Goal: Information Seeking & Learning: Learn about a topic

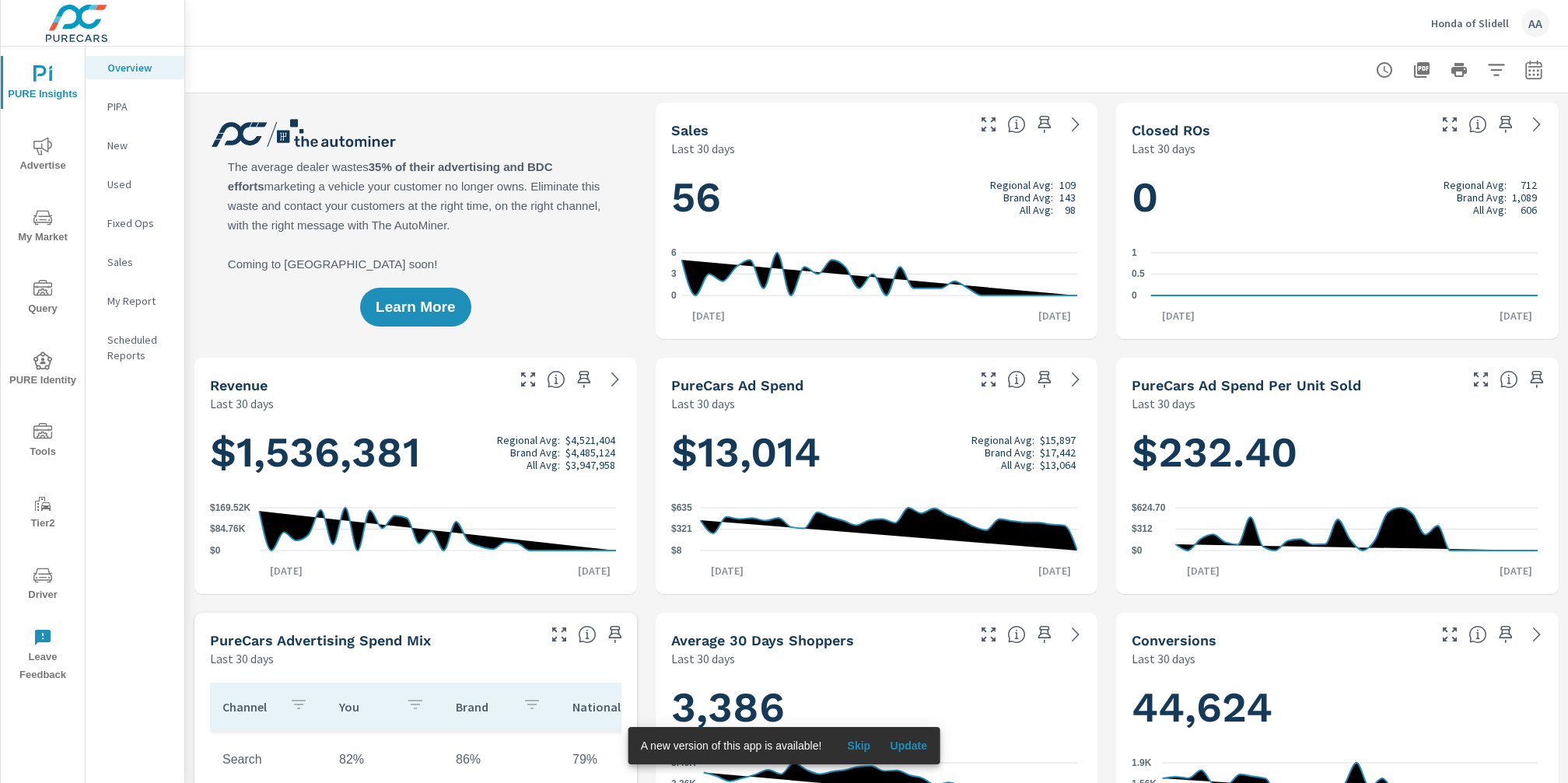
scroll to position [1, 0]
click at [49, 222] on icon "nav menu" at bounding box center [42, 217] width 19 height 15
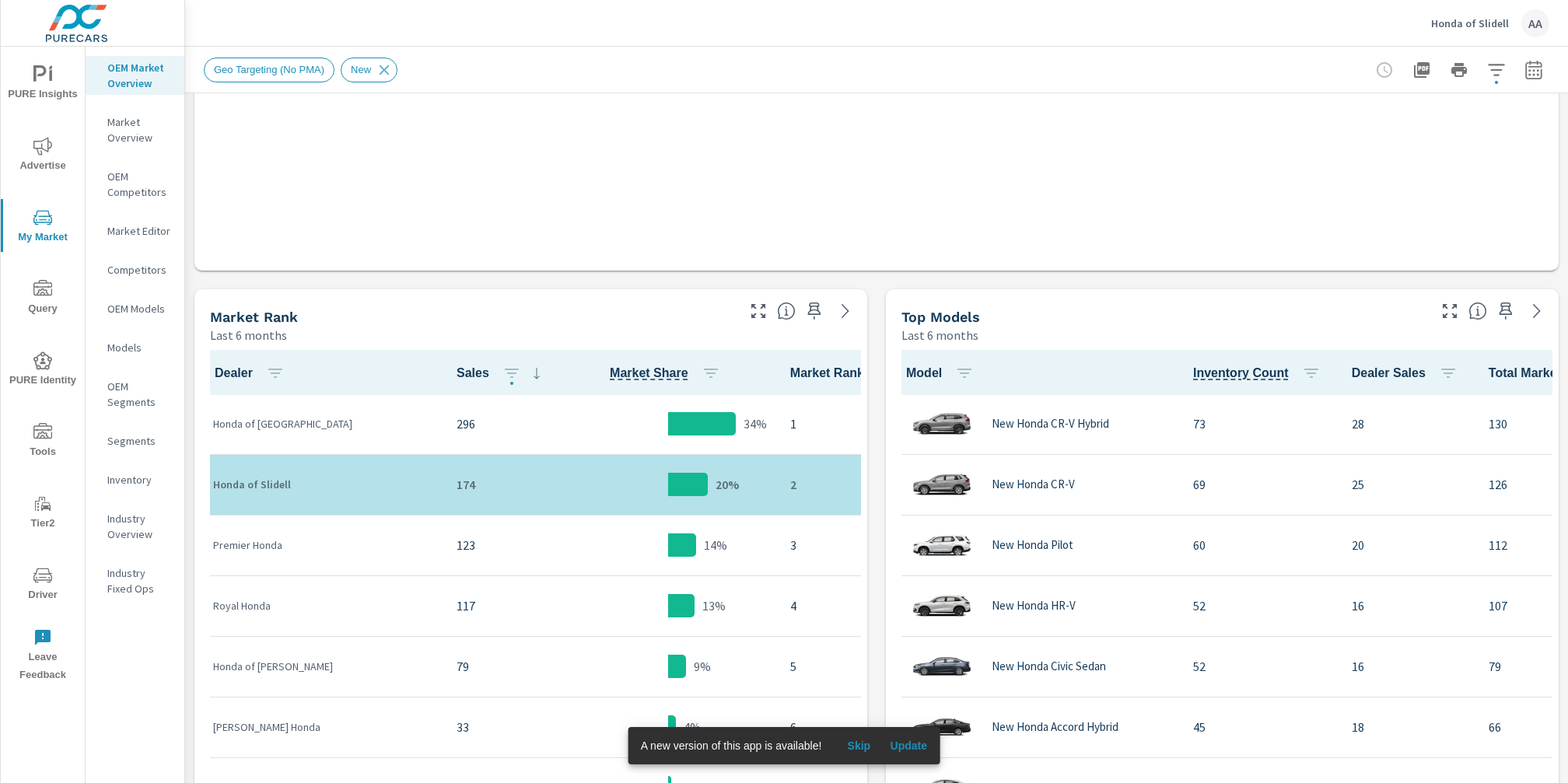
scroll to position [580, 0]
click at [1487, 75] on icon "button" at bounding box center [1496, 69] width 19 height 19
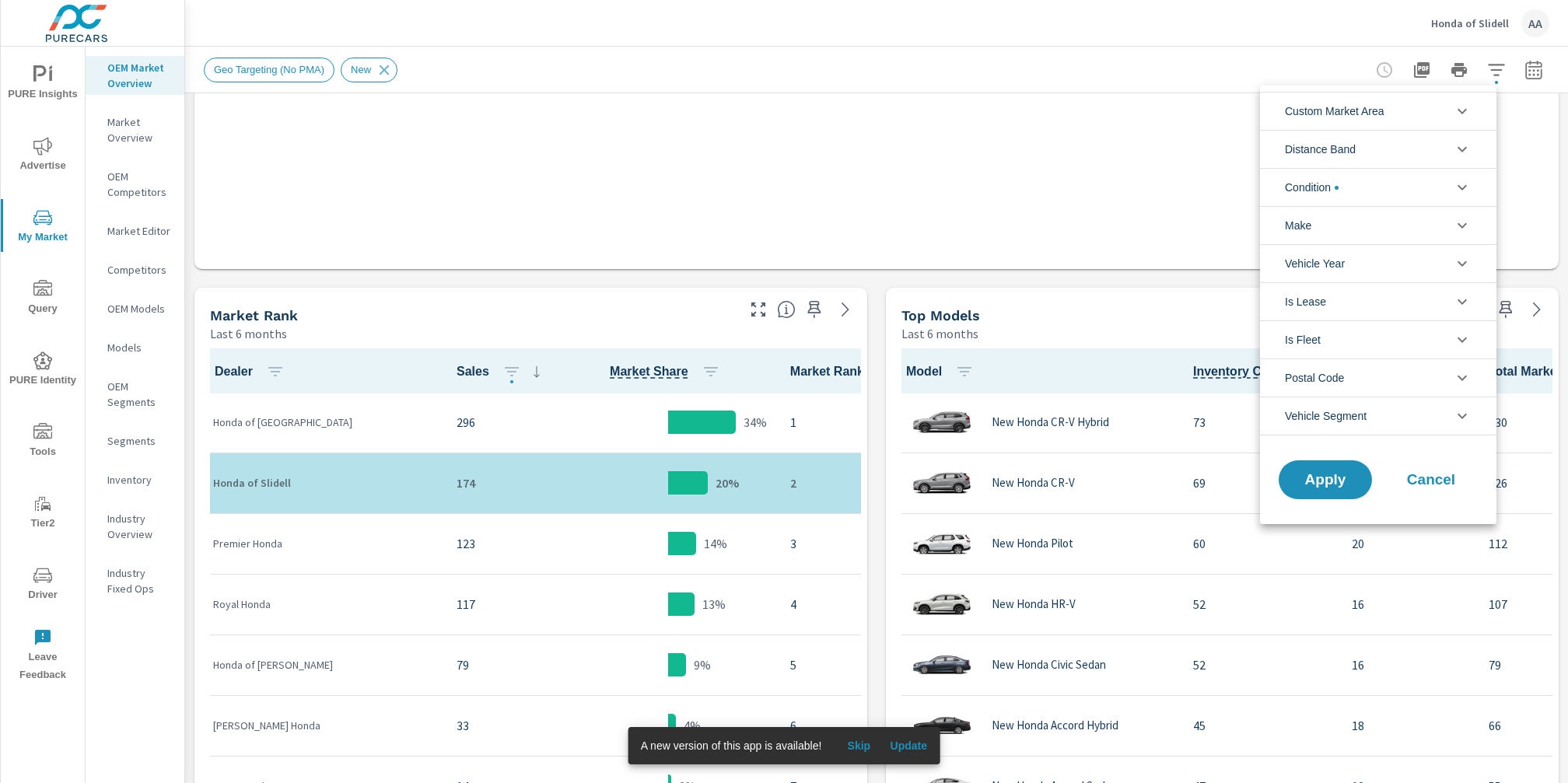
click at [1524, 79] on div at bounding box center [784, 392] width 1568 height 783
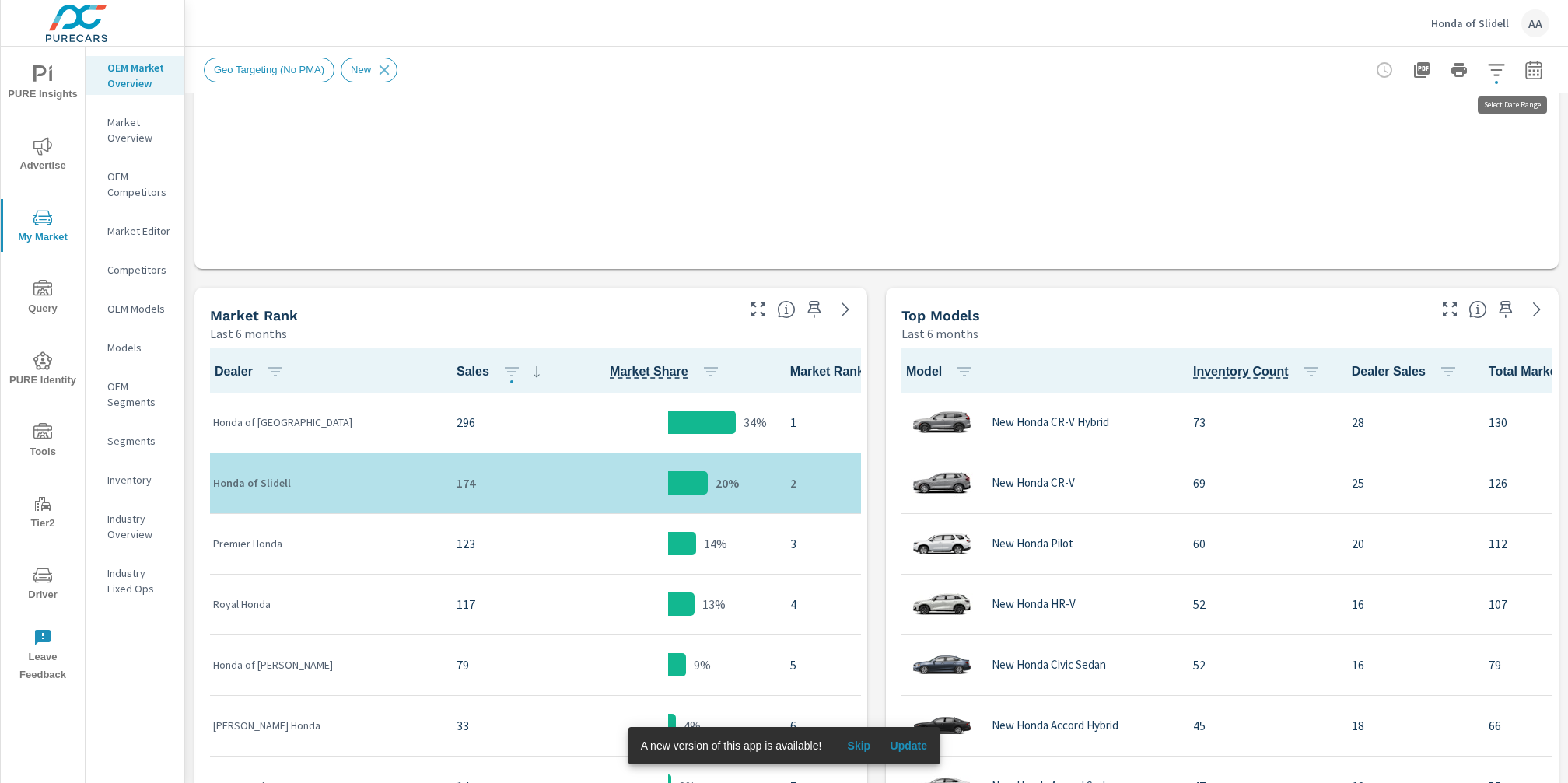
click at [1528, 75] on icon "button" at bounding box center [1533, 72] width 10 height 6
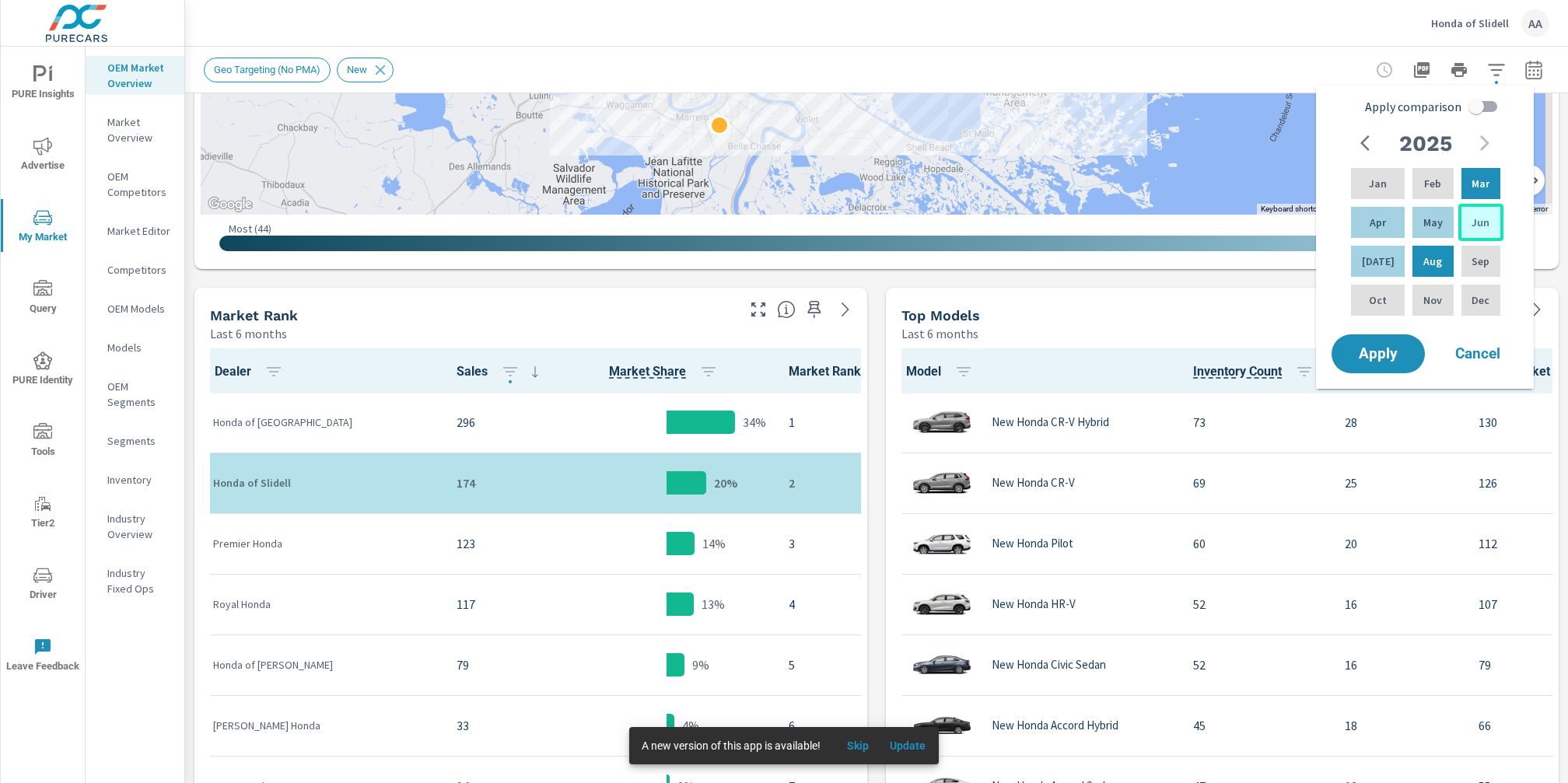
click at [1482, 224] on p "Jun" at bounding box center [1480, 222] width 18 height 16
click at [1383, 258] on div "[DATE]" at bounding box center [1377, 261] width 59 height 37
click at [1410, 264] on div "Aug" at bounding box center [1433, 261] width 47 height 37
click at [1466, 225] on div "Jun" at bounding box center [1480, 222] width 45 height 37
click at [1379, 350] on span "Apply" at bounding box center [1377, 354] width 63 height 15
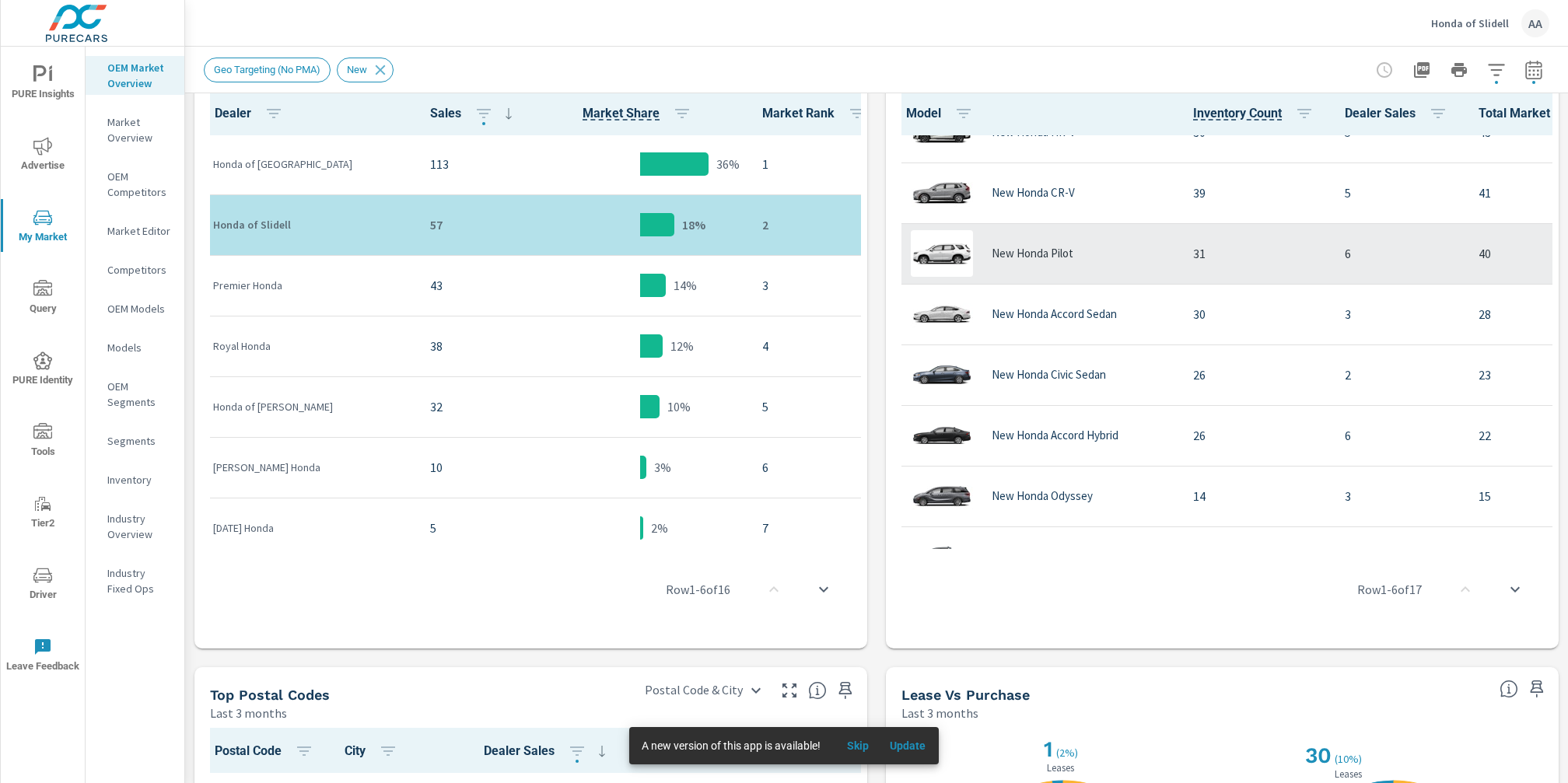
scroll to position [130, 0]
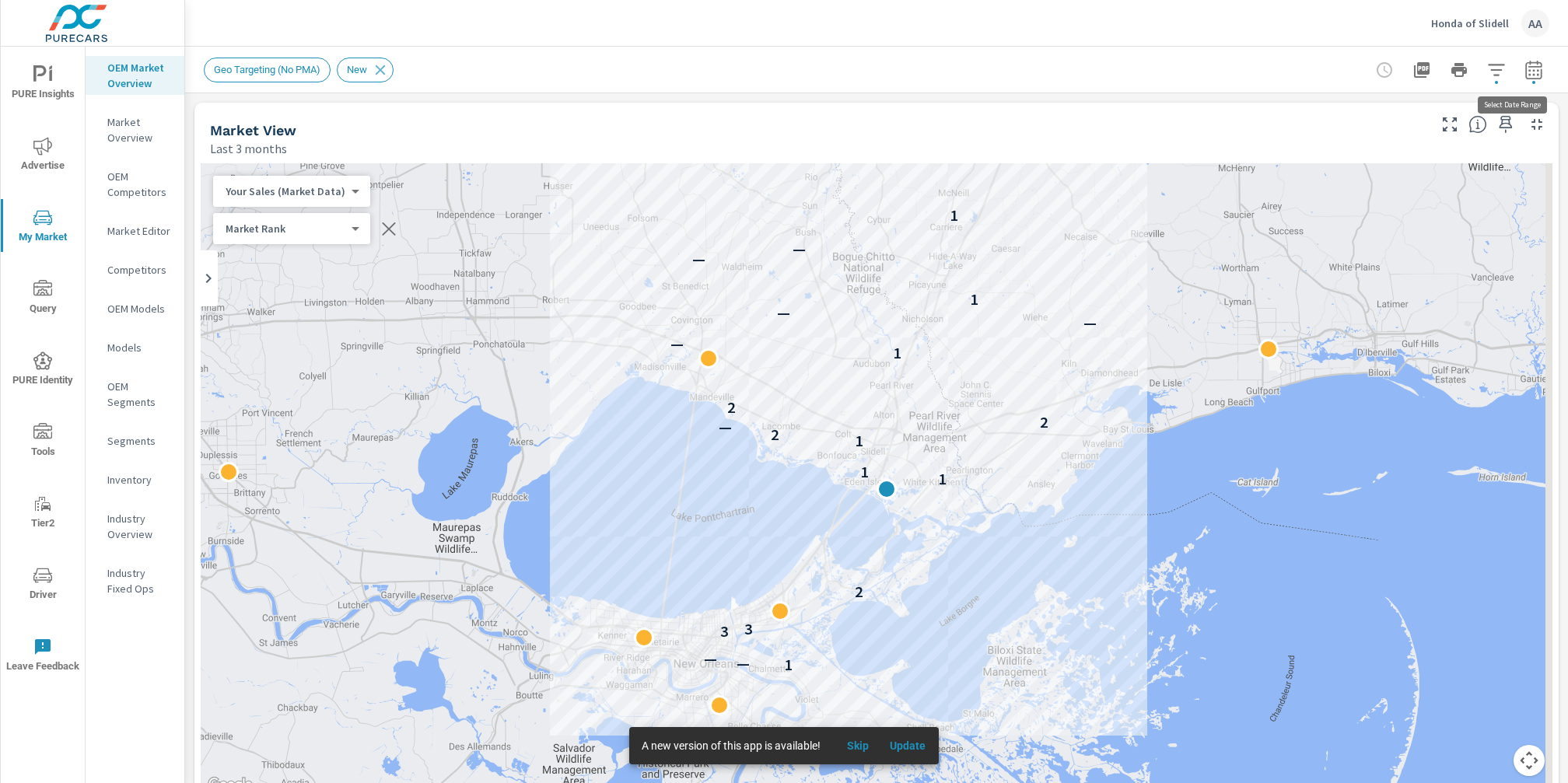
click at [1518, 80] on button "button" at bounding box center [1534, 70] width 31 height 31
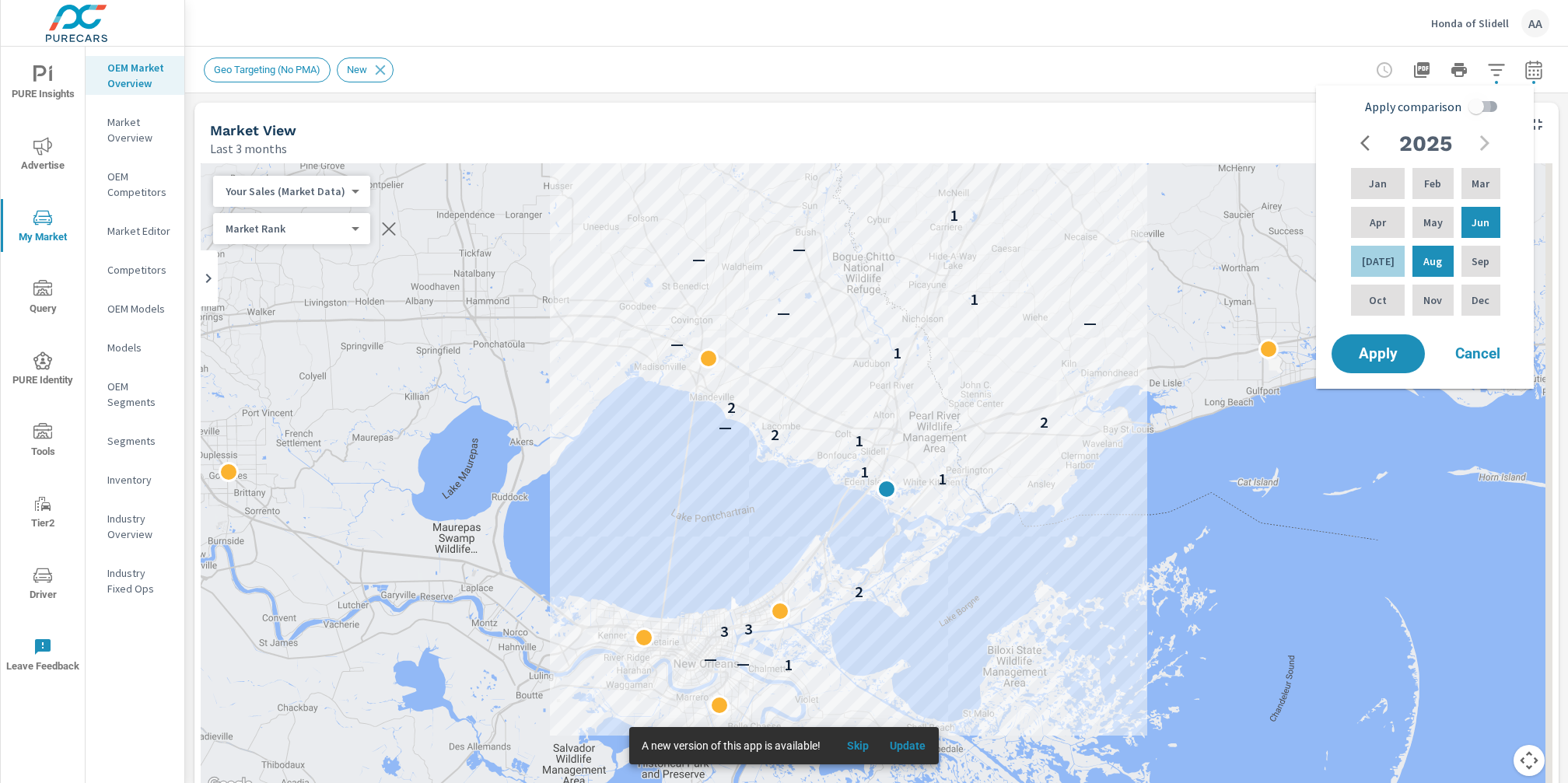
click at [1492, 111] on input "Apply comparison" at bounding box center [1475, 106] width 89 height 29
checkbox input "true"
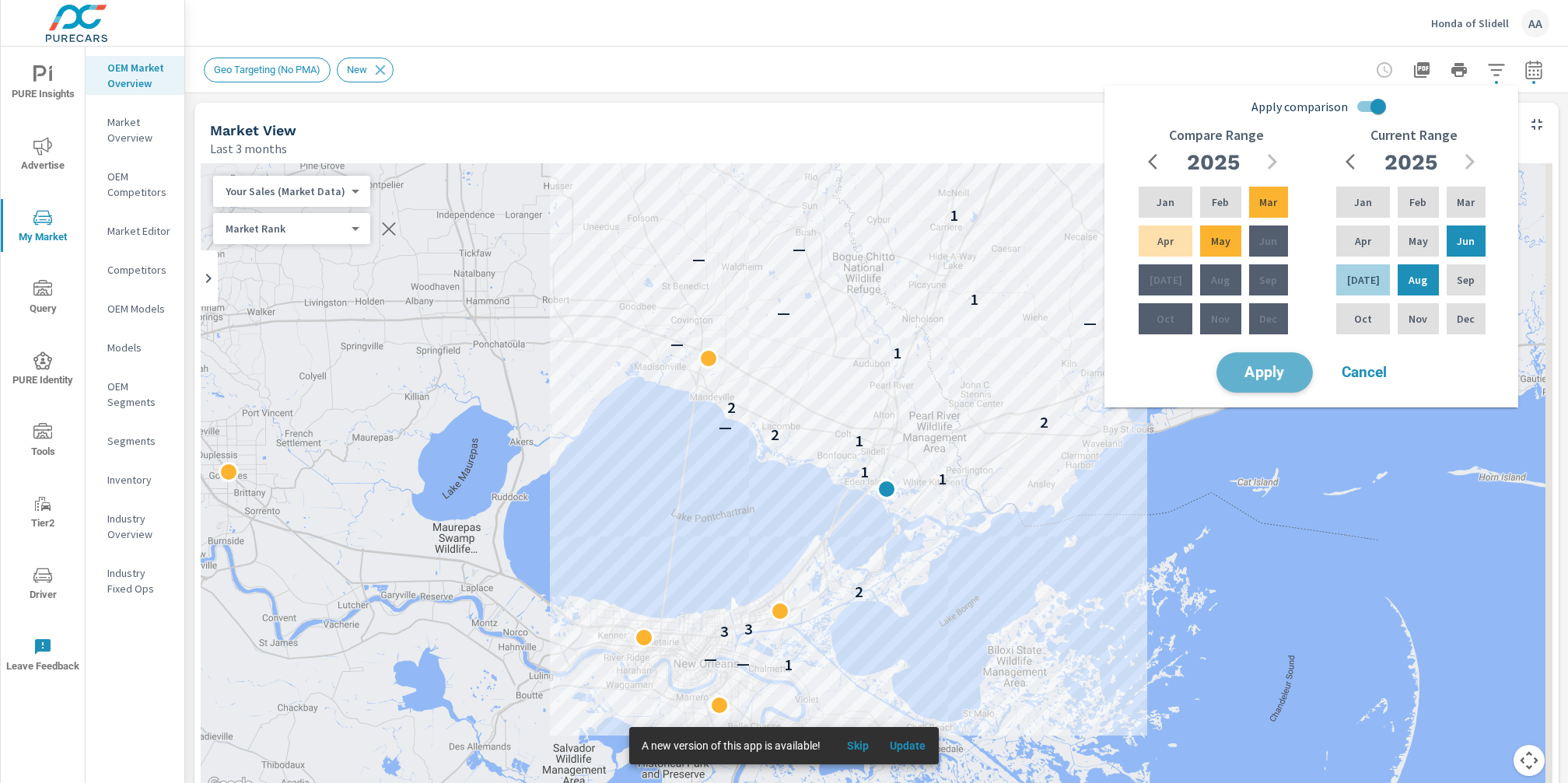
click at [1269, 373] on span "Apply" at bounding box center [1264, 372] width 63 height 15
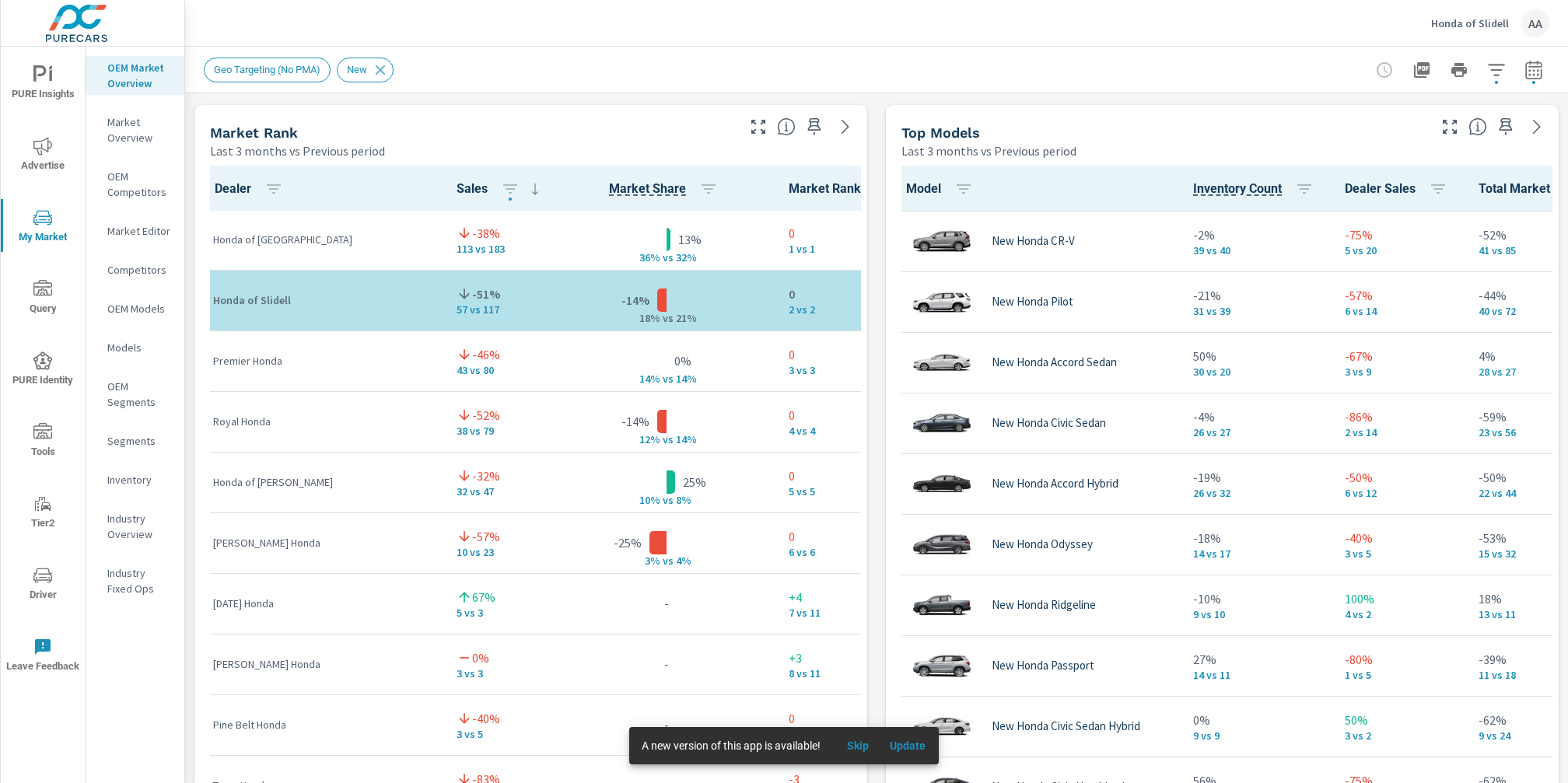
scroll to position [998, 0]
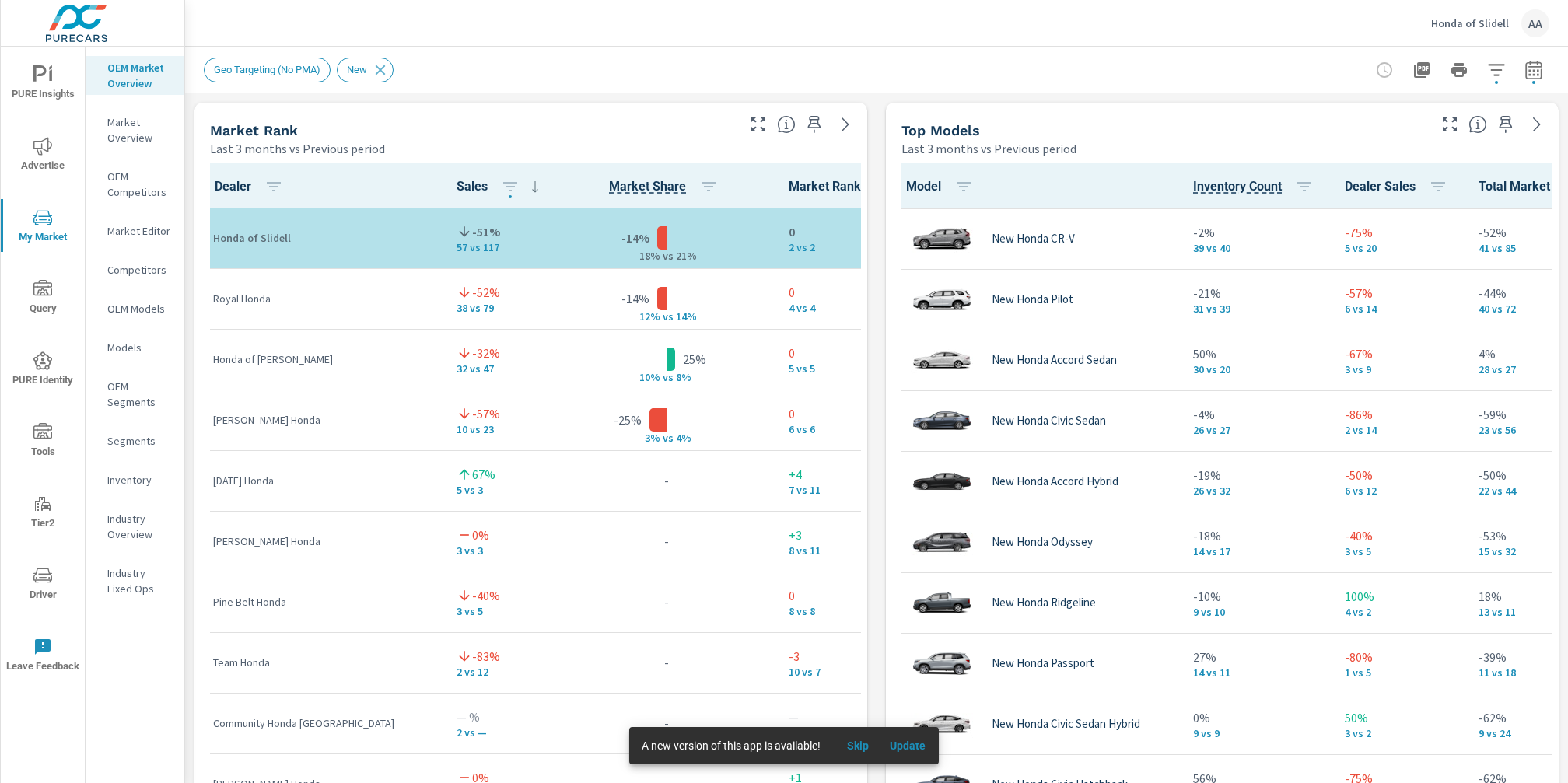
scroll to position [135, 0]
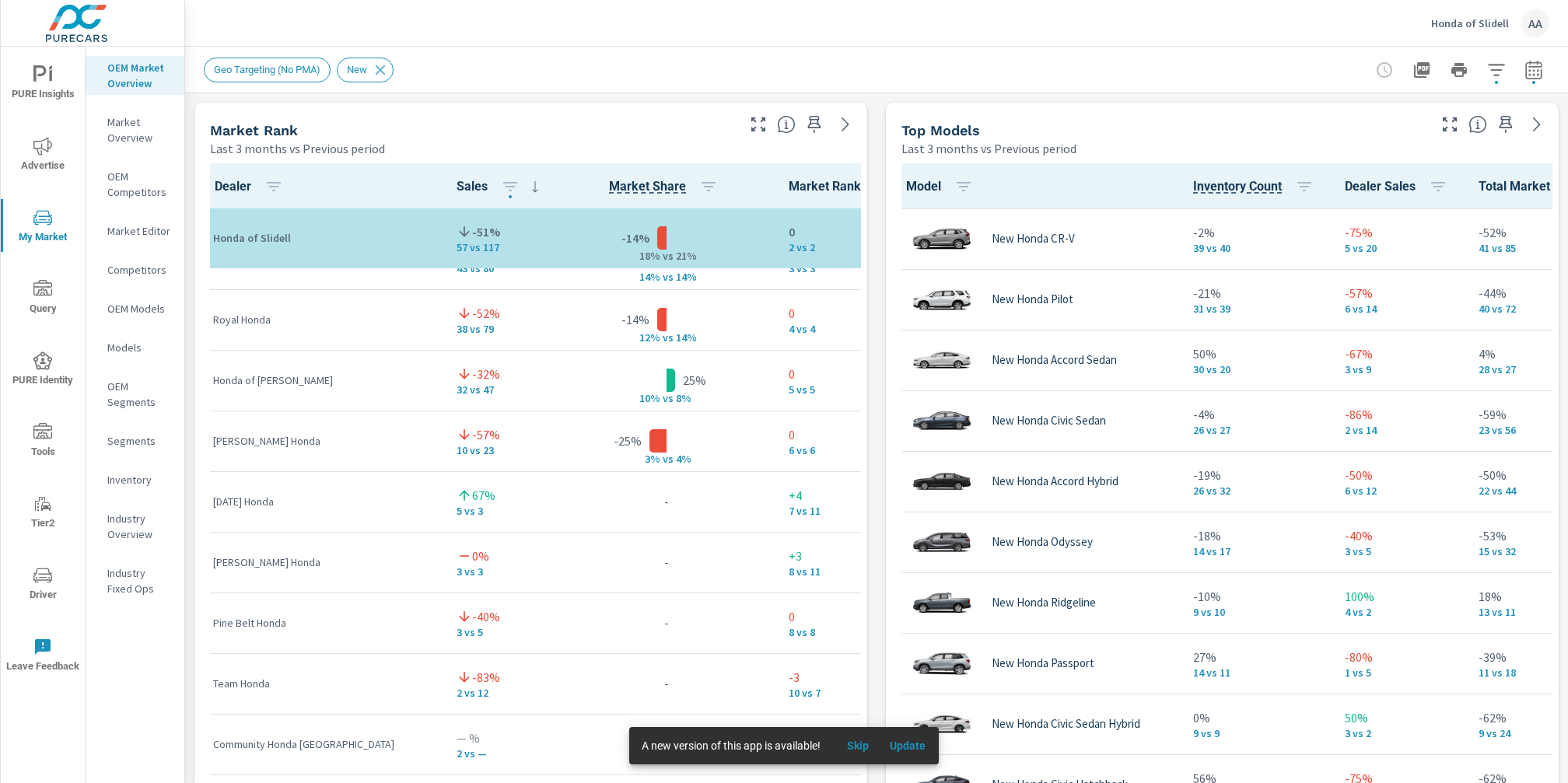
scroll to position [99, 0]
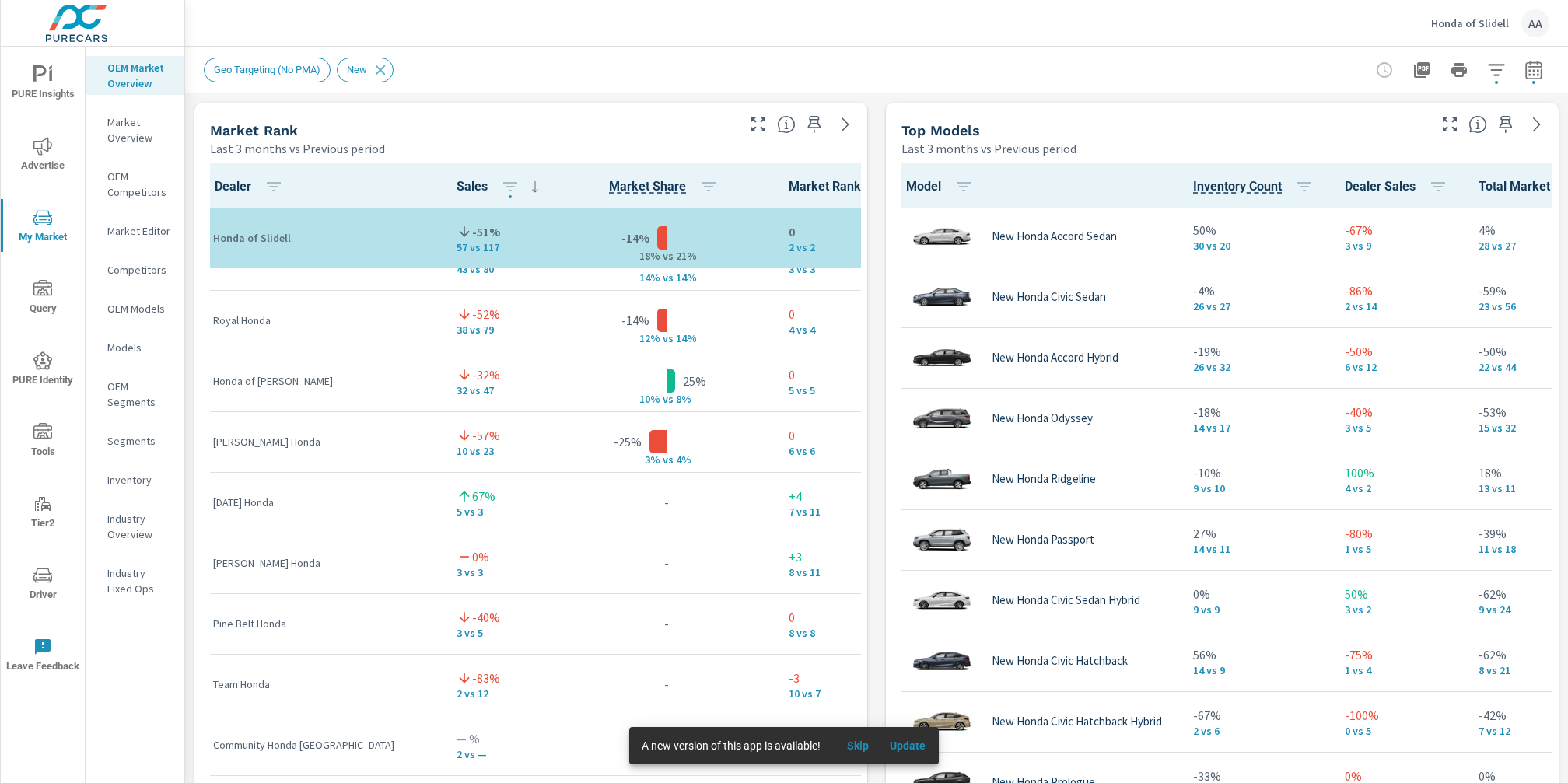
scroll to position [249, 0]
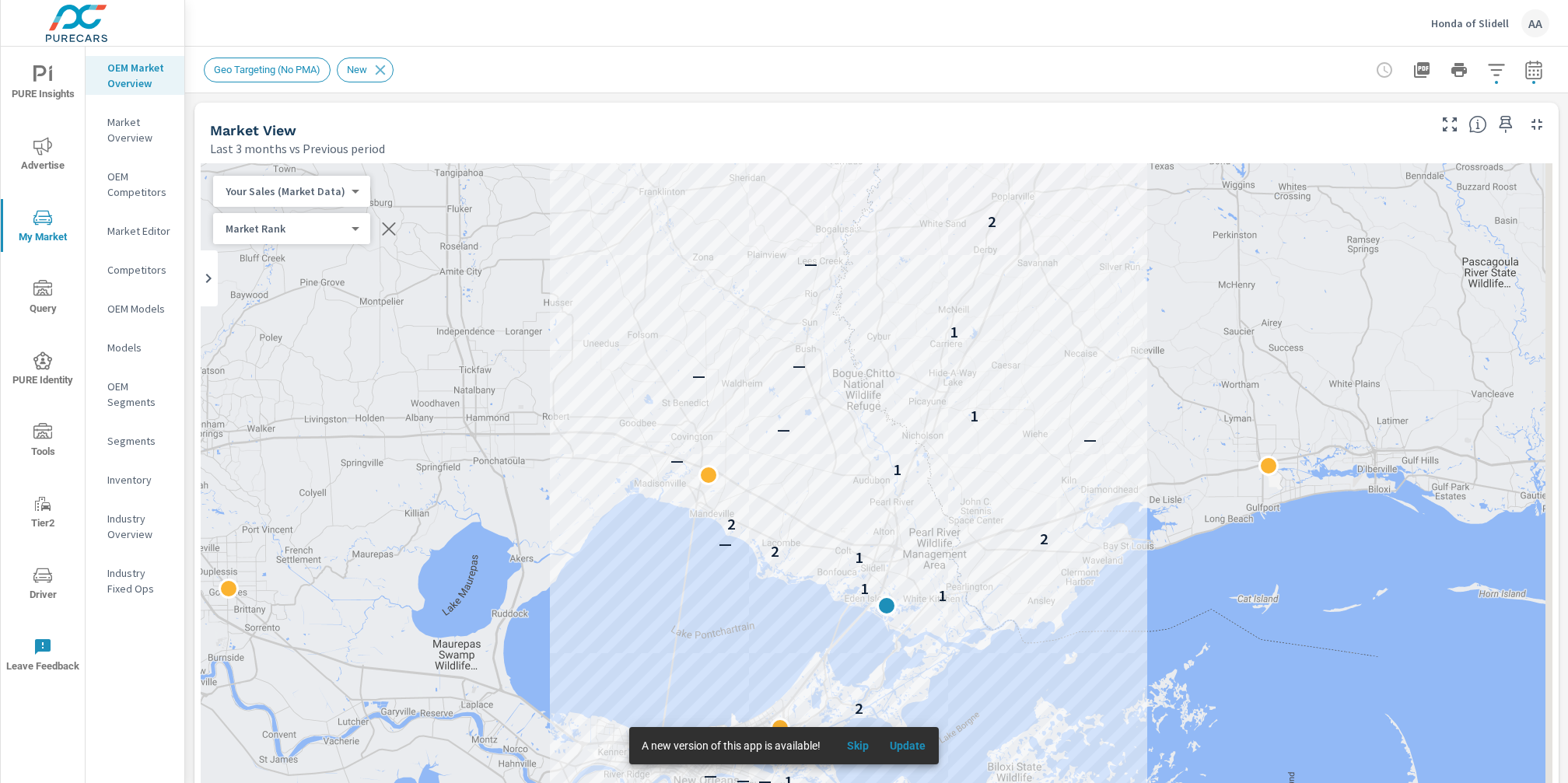
click at [1483, 24] on p "Honda of Slidell" at bounding box center [1470, 23] width 78 height 14
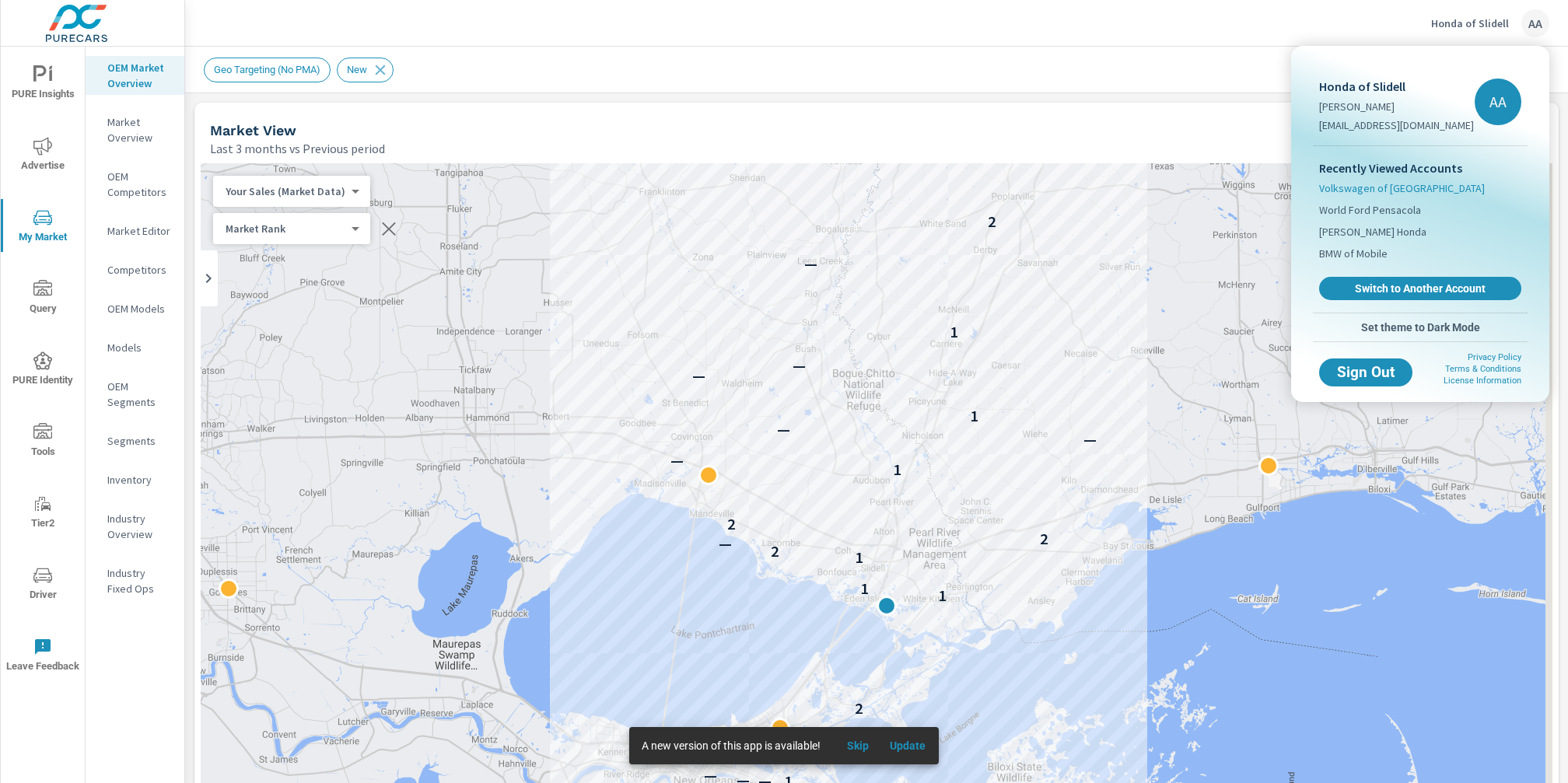
click at [1403, 185] on span "Volkswagen of [GEOGRAPHIC_DATA]" at bounding box center [1401, 188] width 166 height 16
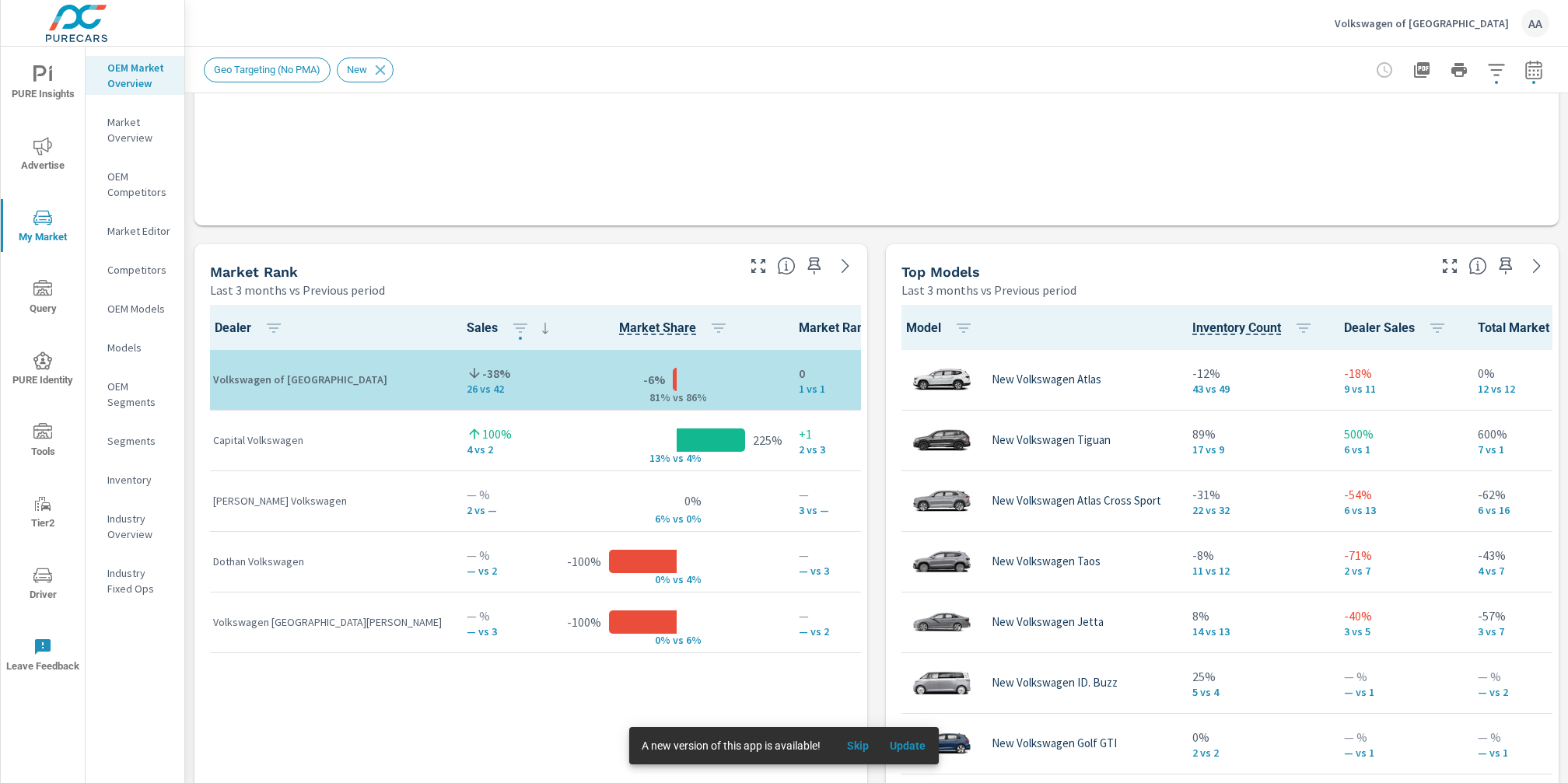
scroll to position [1, 0]
click at [857, 746] on span "Skip" at bounding box center [858, 746] width 37 height 14
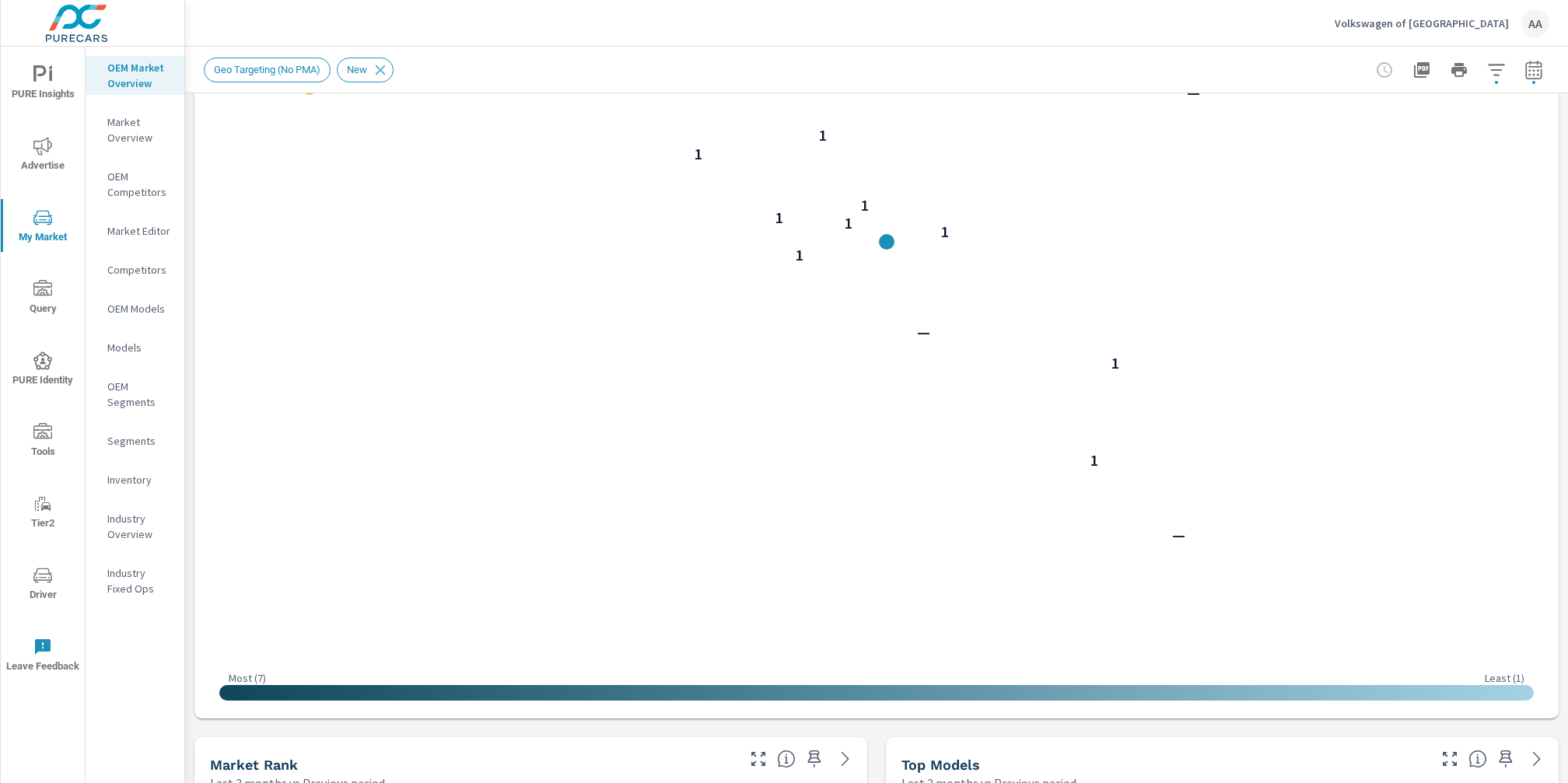
scroll to position [0, 0]
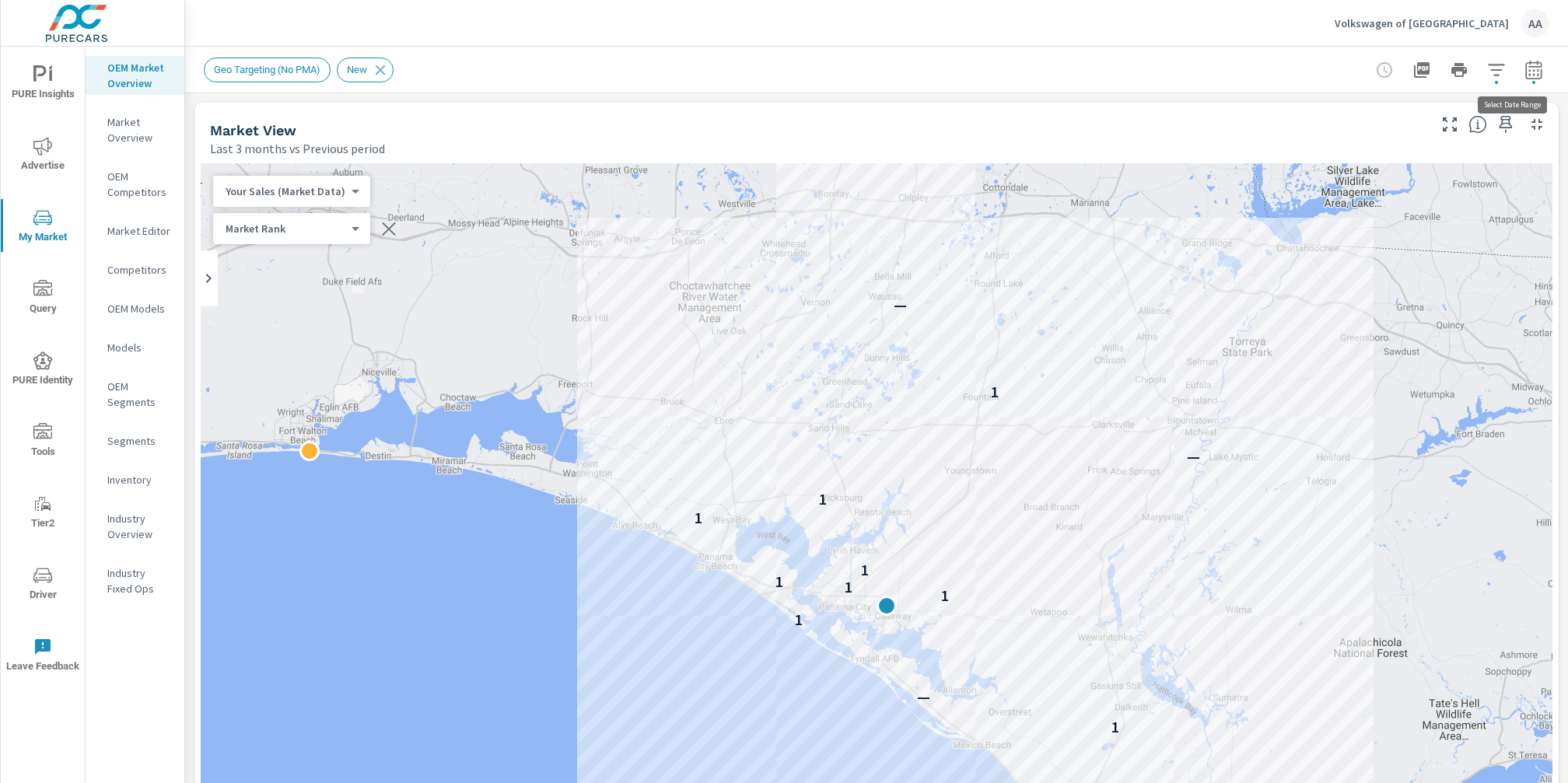
click at [1531, 73] on button "button" at bounding box center [1534, 70] width 31 height 31
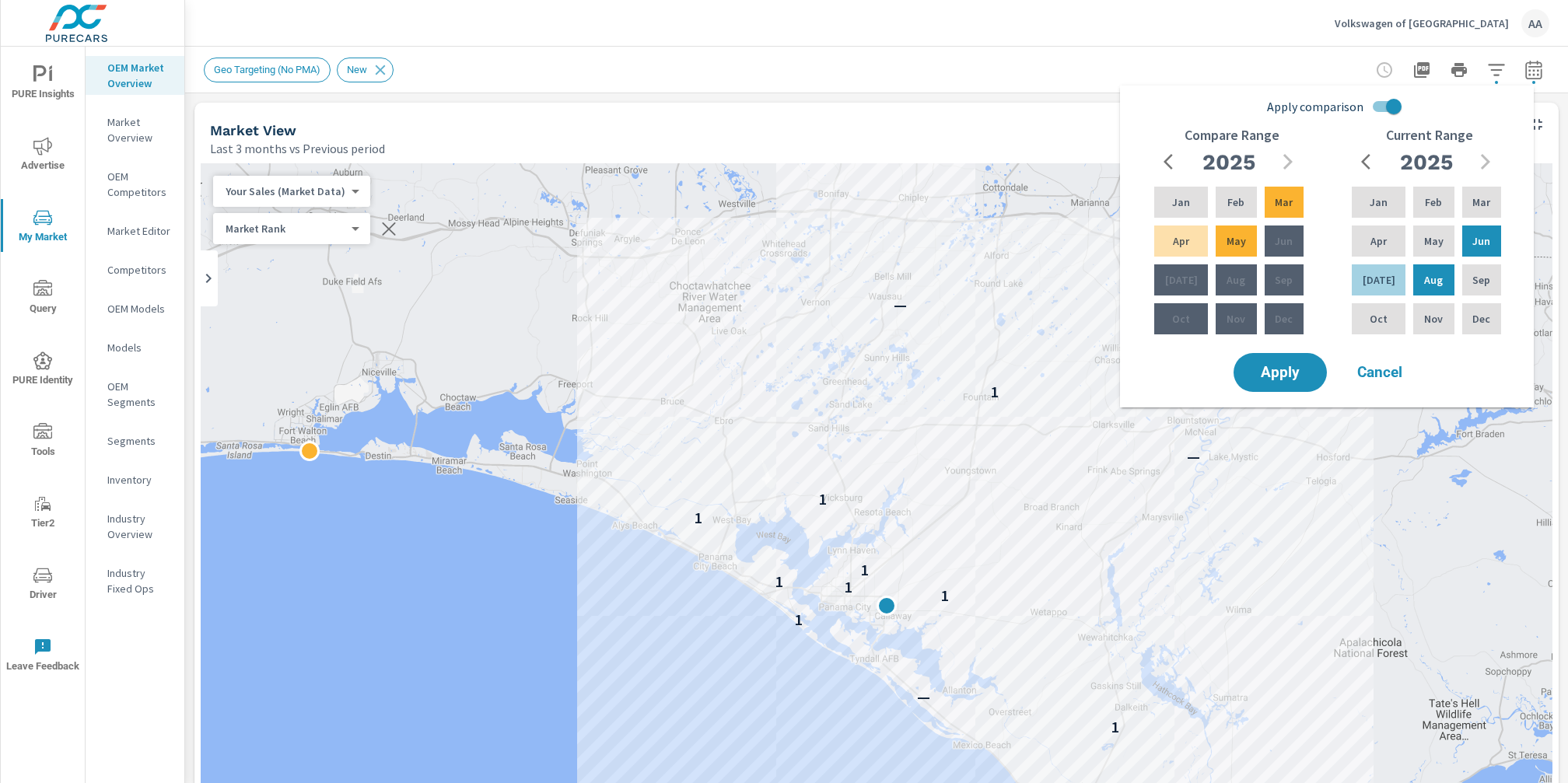
click at [1490, 20] on p "Volkswagen of [GEOGRAPHIC_DATA]" at bounding box center [1421, 23] width 174 height 14
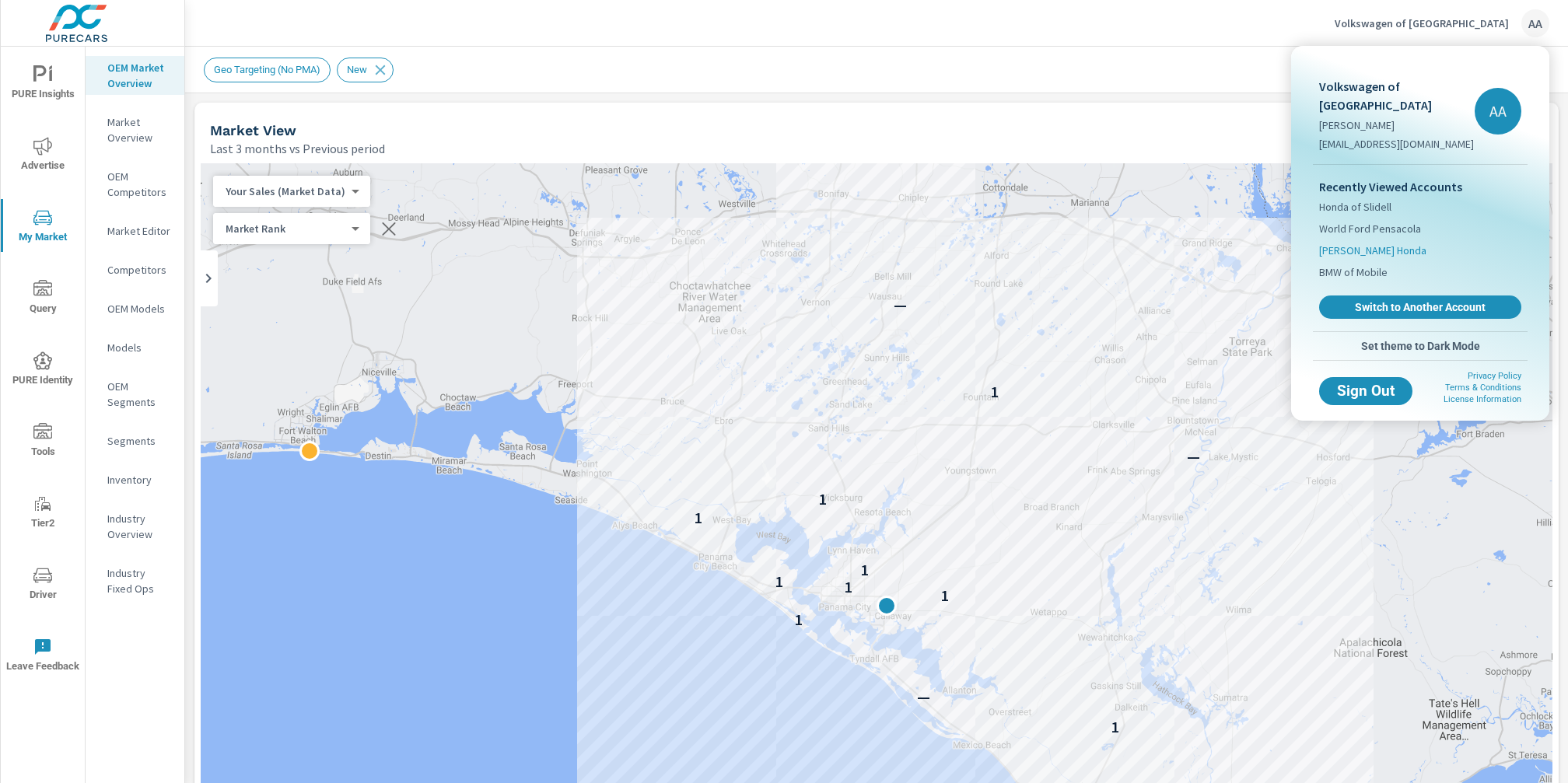
click at [1369, 242] on span "[PERSON_NAME] Honda" at bounding box center [1372, 250] width 107 height 16
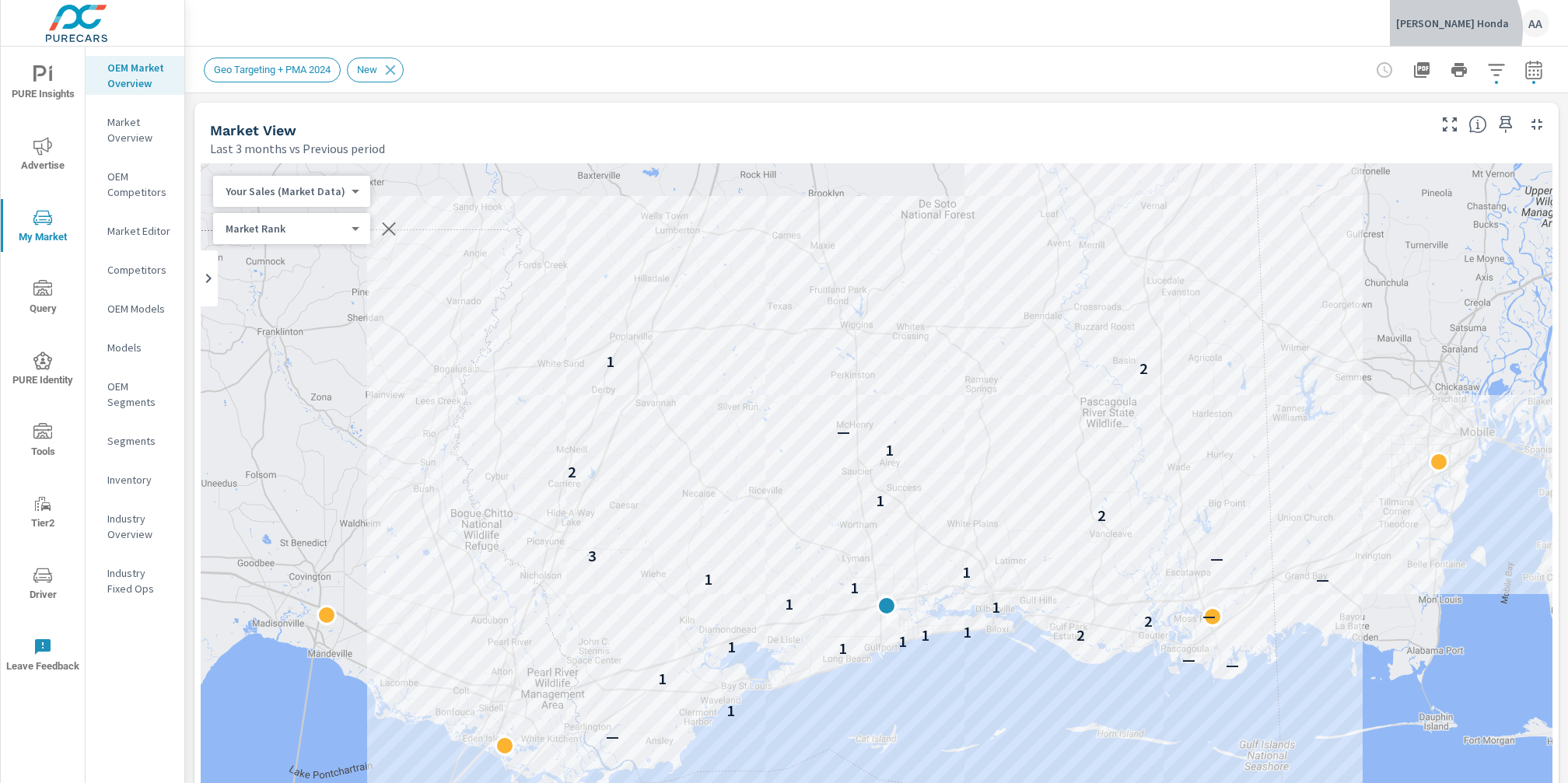
click at [1478, 30] on div "[PERSON_NAME] Honda AA" at bounding box center [1472, 23] width 153 height 28
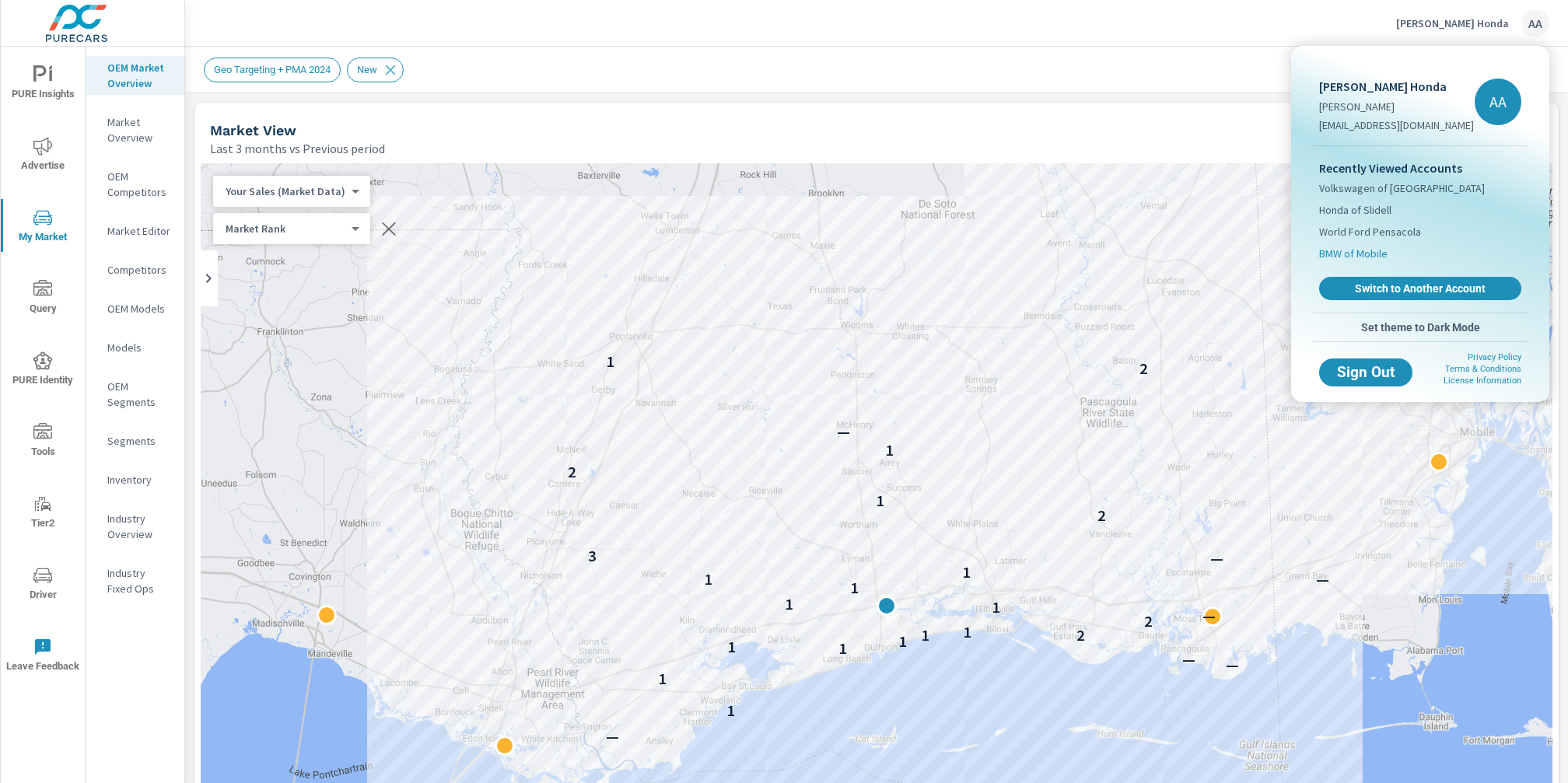
click at [1379, 256] on span "BMW of Mobile" at bounding box center [1353, 253] width 68 height 16
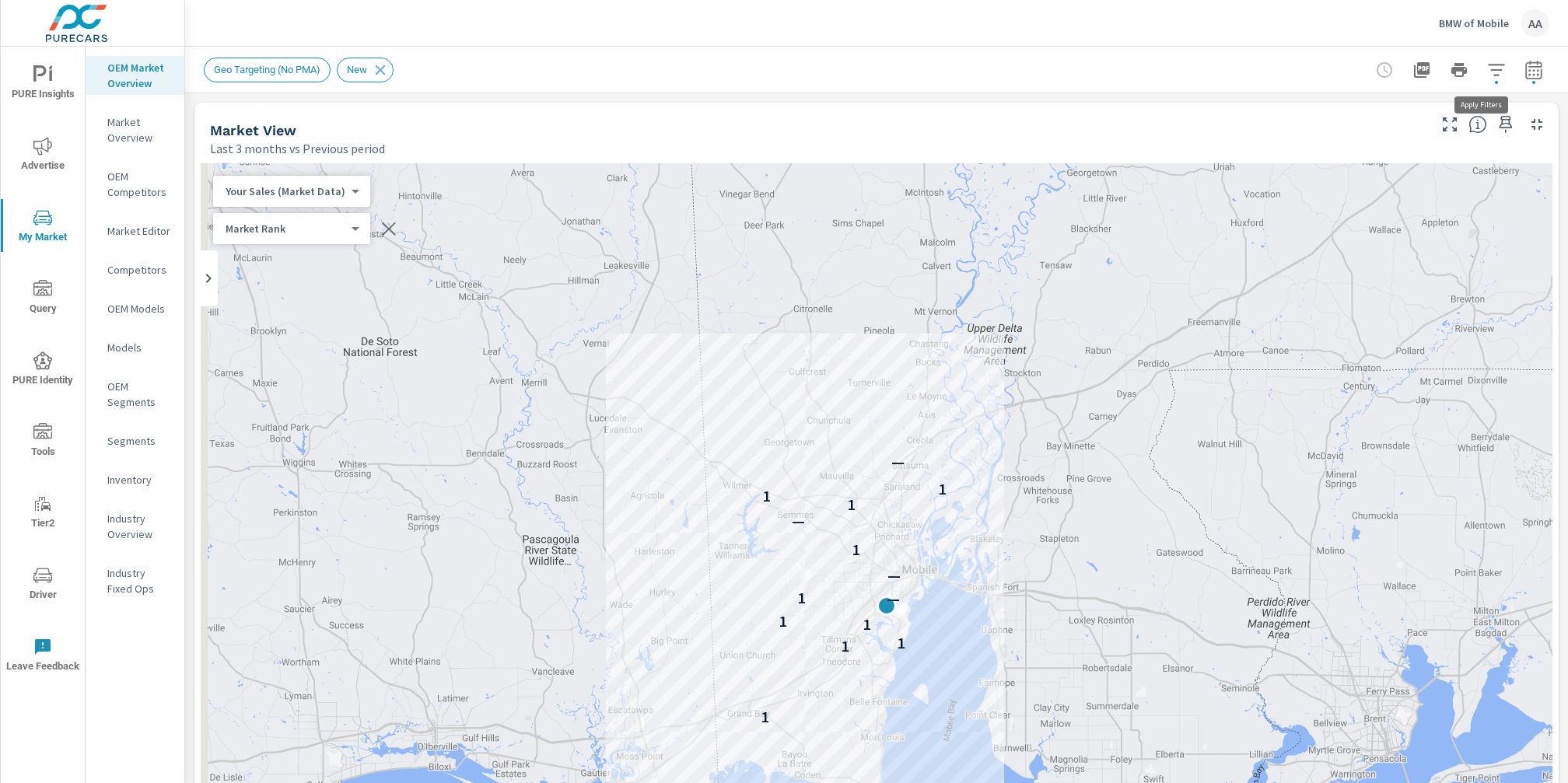
click at [1482, 79] on button "button" at bounding box center [1496, 70] width 31 height 31
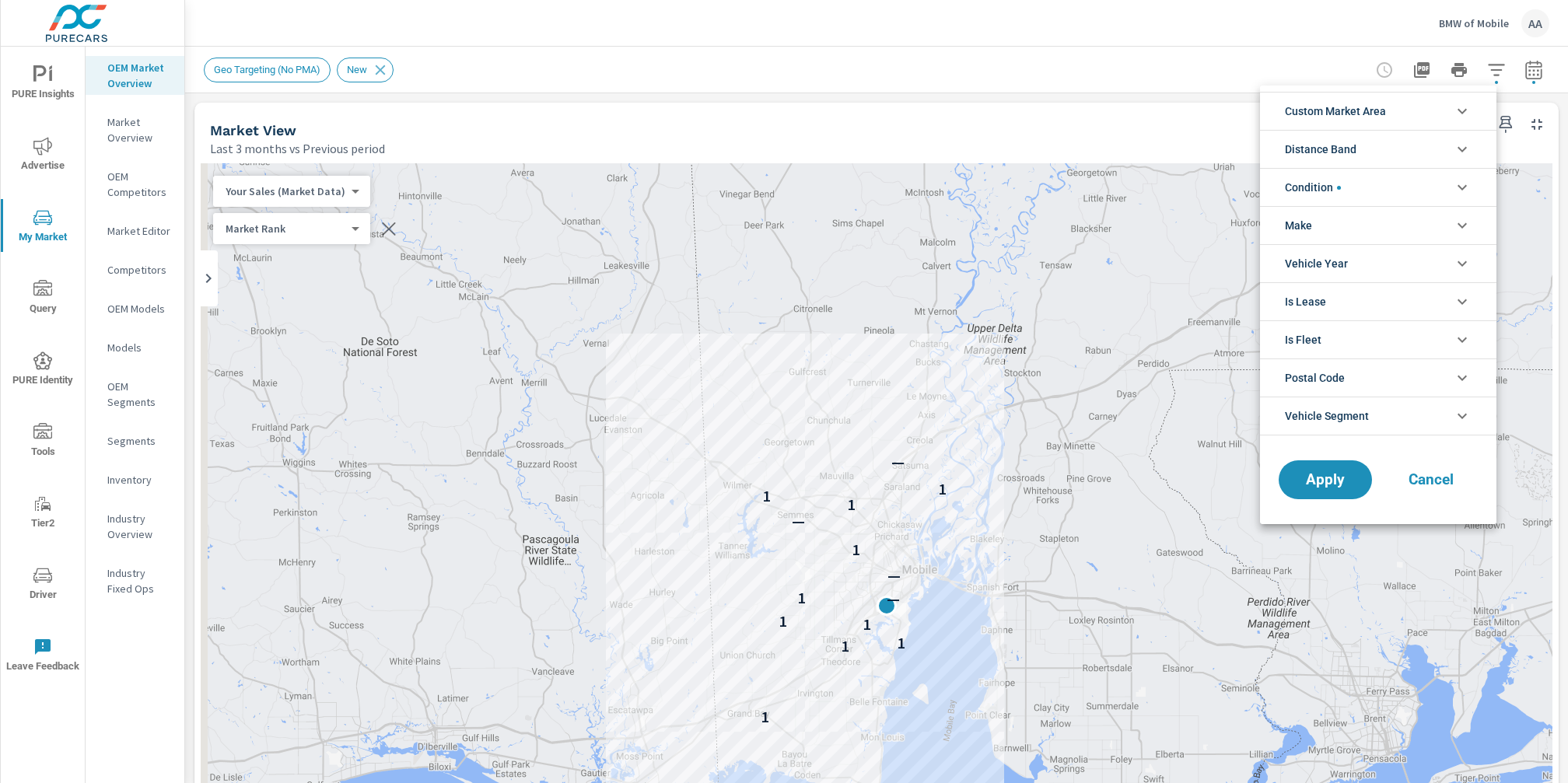
click at [1511, 78] on div at bounding box center [784, 392] width 1568 height 783
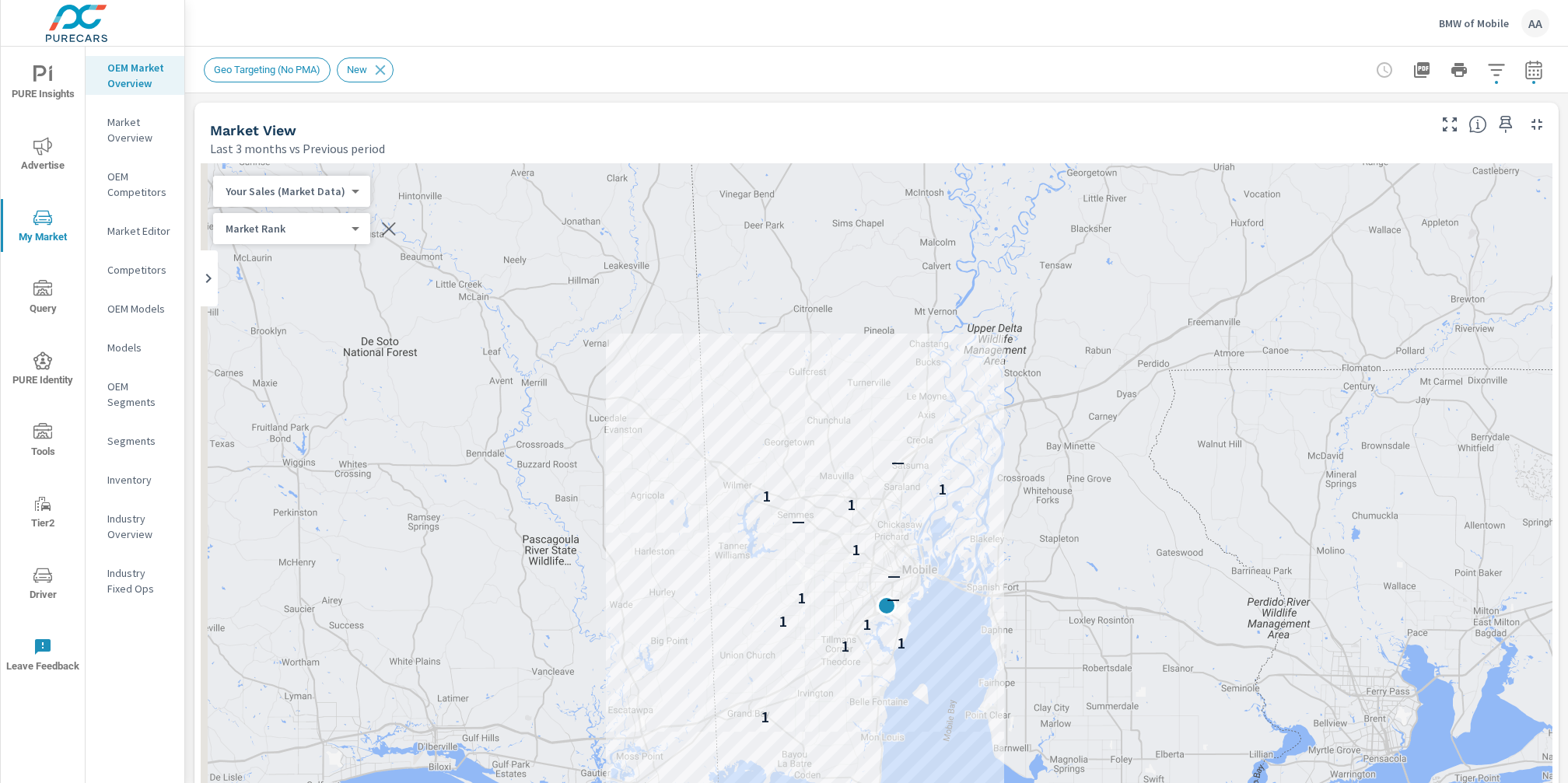
click at [1524, 77] on icon "button" at bounding box center [1533, 69] width 19 height 19
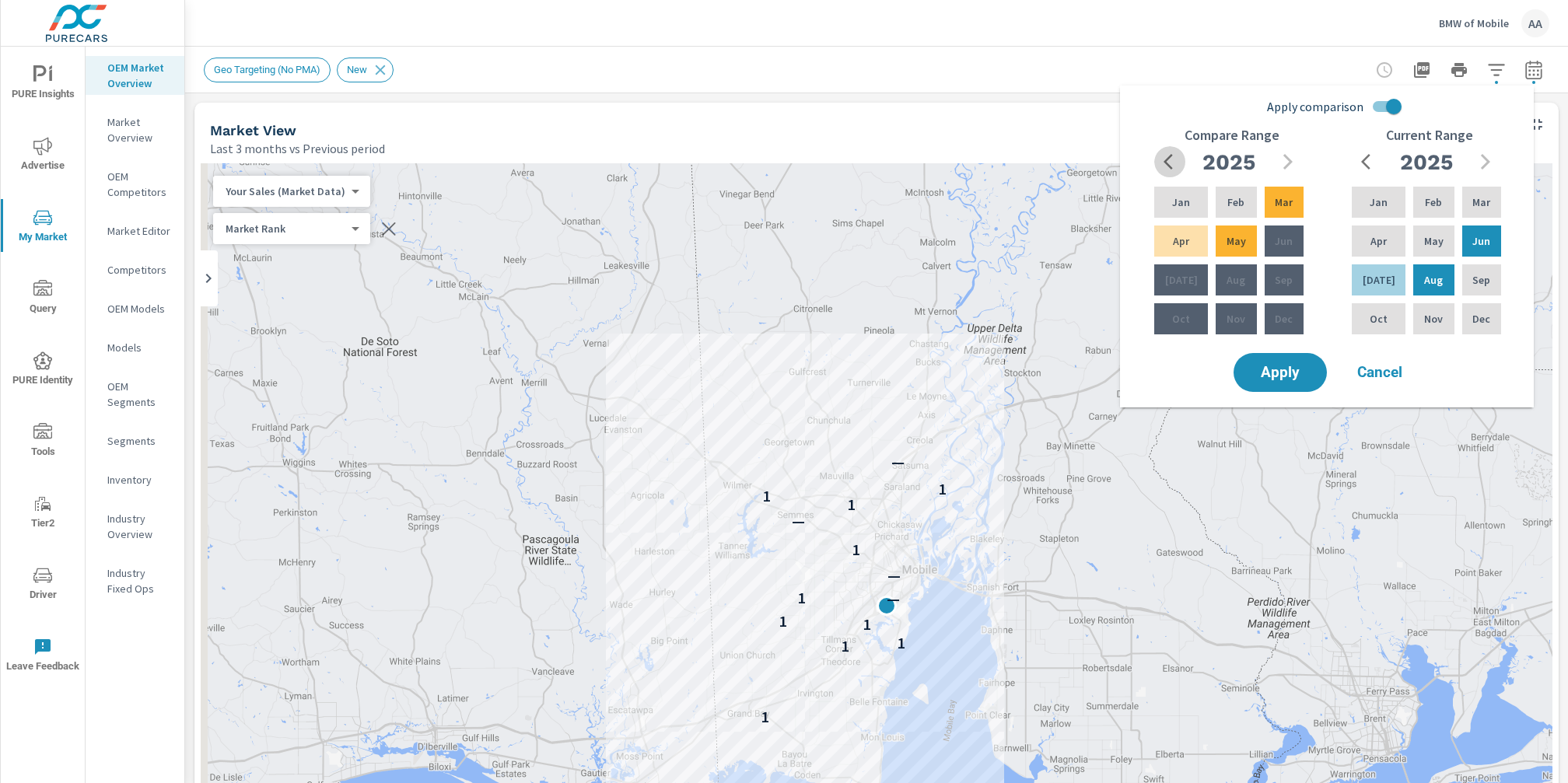
click at [1171, 163] on icon "button" at bounding box center [1172, 161] width 19 height 19
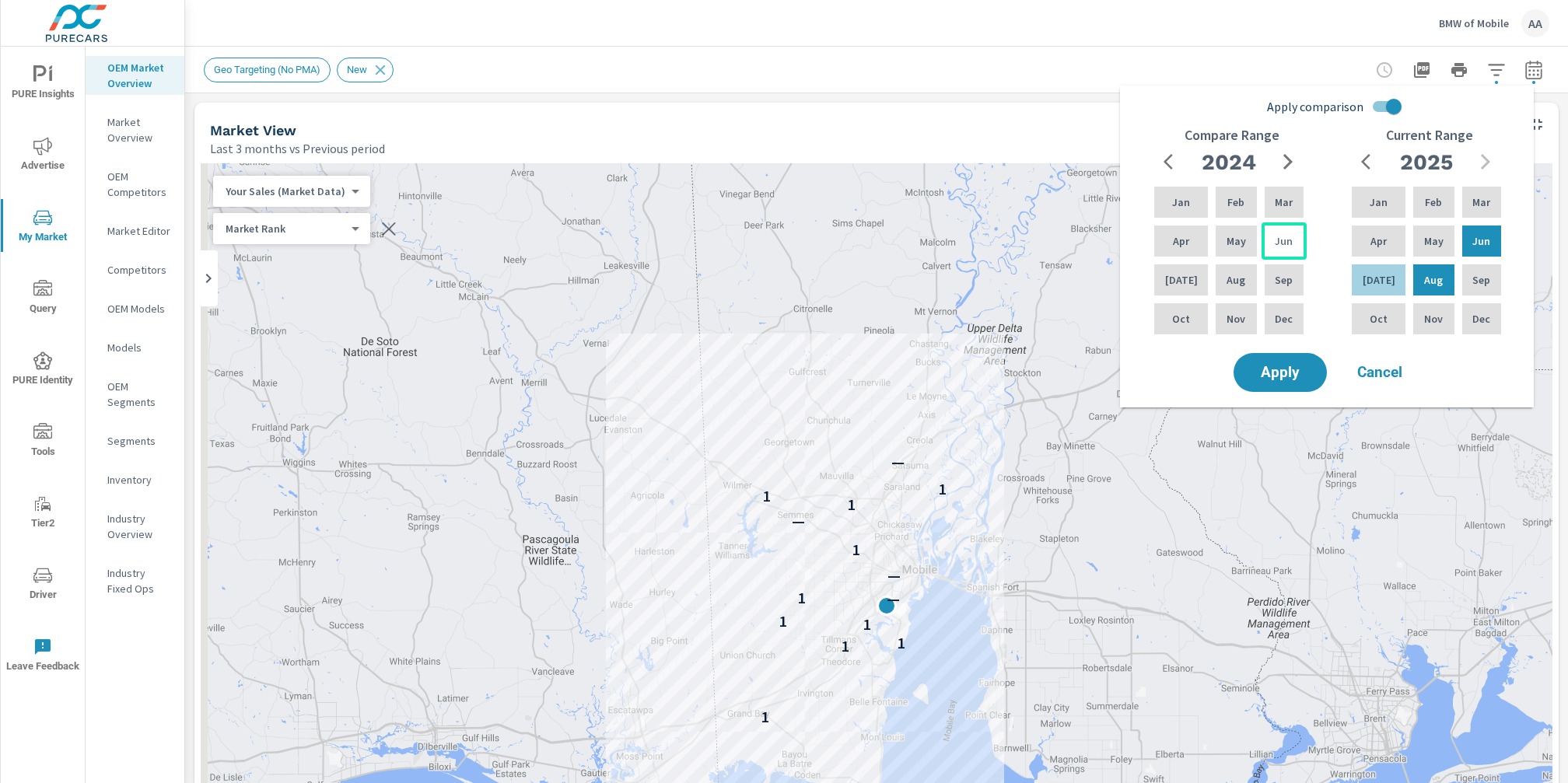
click at [1282, 245] on p "Jun" at bounding box center [1284, 242] width 18 height 16
click at [1226, 280] on p "Aug" at bounding box center [1235, 280] width 19 height 16
click at [1287, 368] on span "Apply" at bounding box center [1280, 372] width 63 height 15
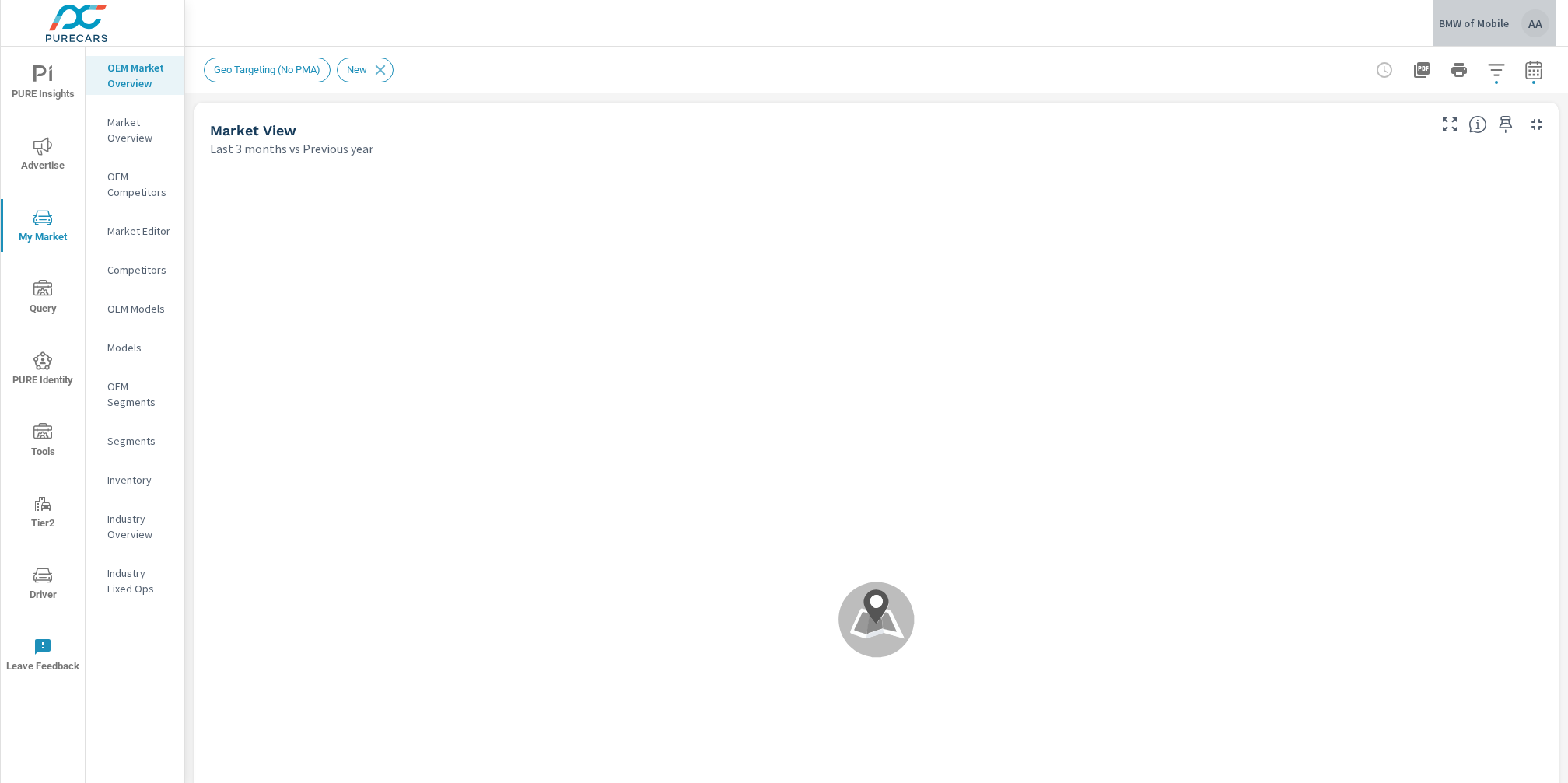
click at [1533, 21] on div "AA" at bounding box center [1535, 23] width 28 height 28
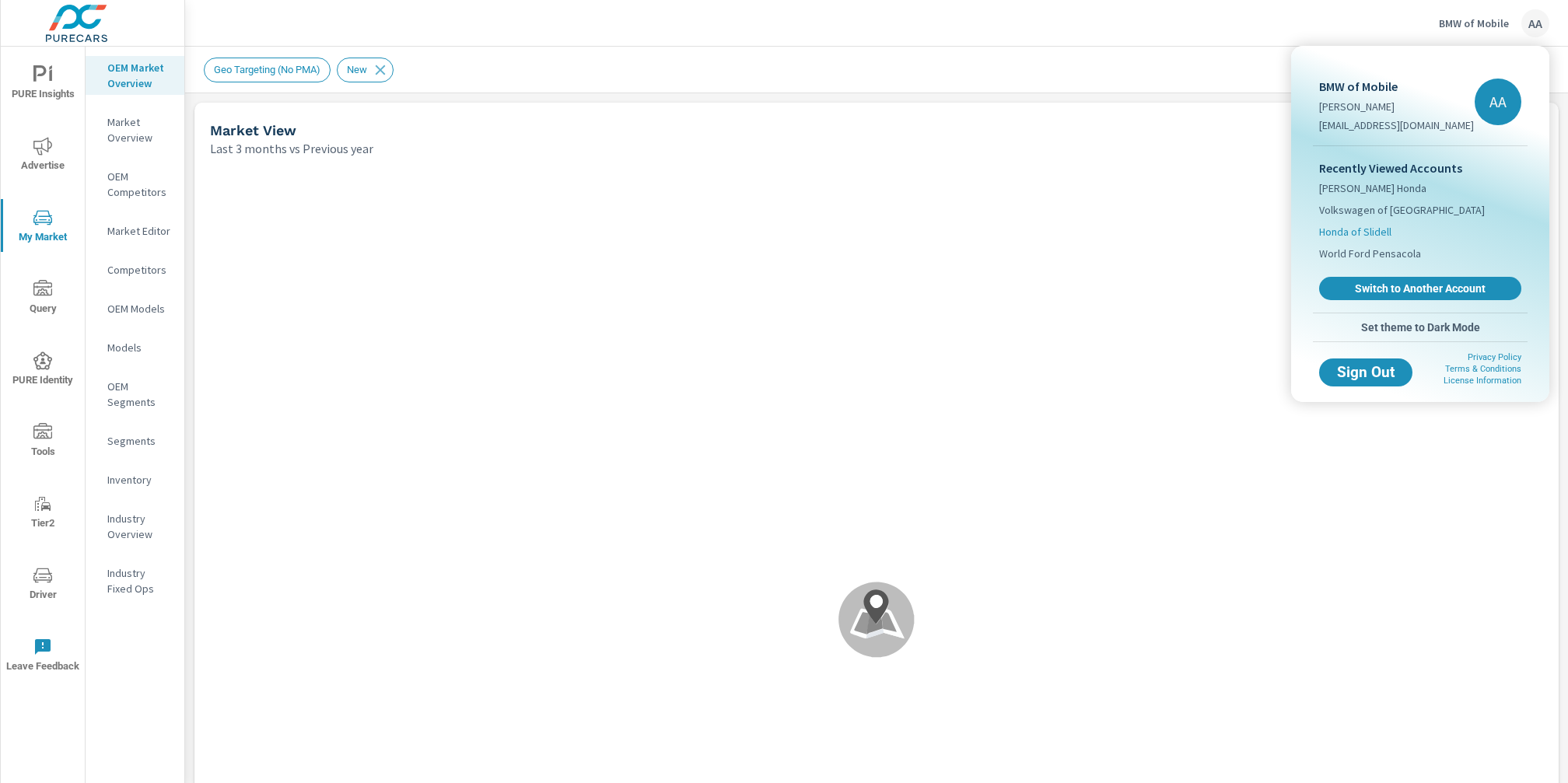
click at [1359, 230] on span "Honda of Slidell" at bounding box center [1355, 232] width 72 height 16
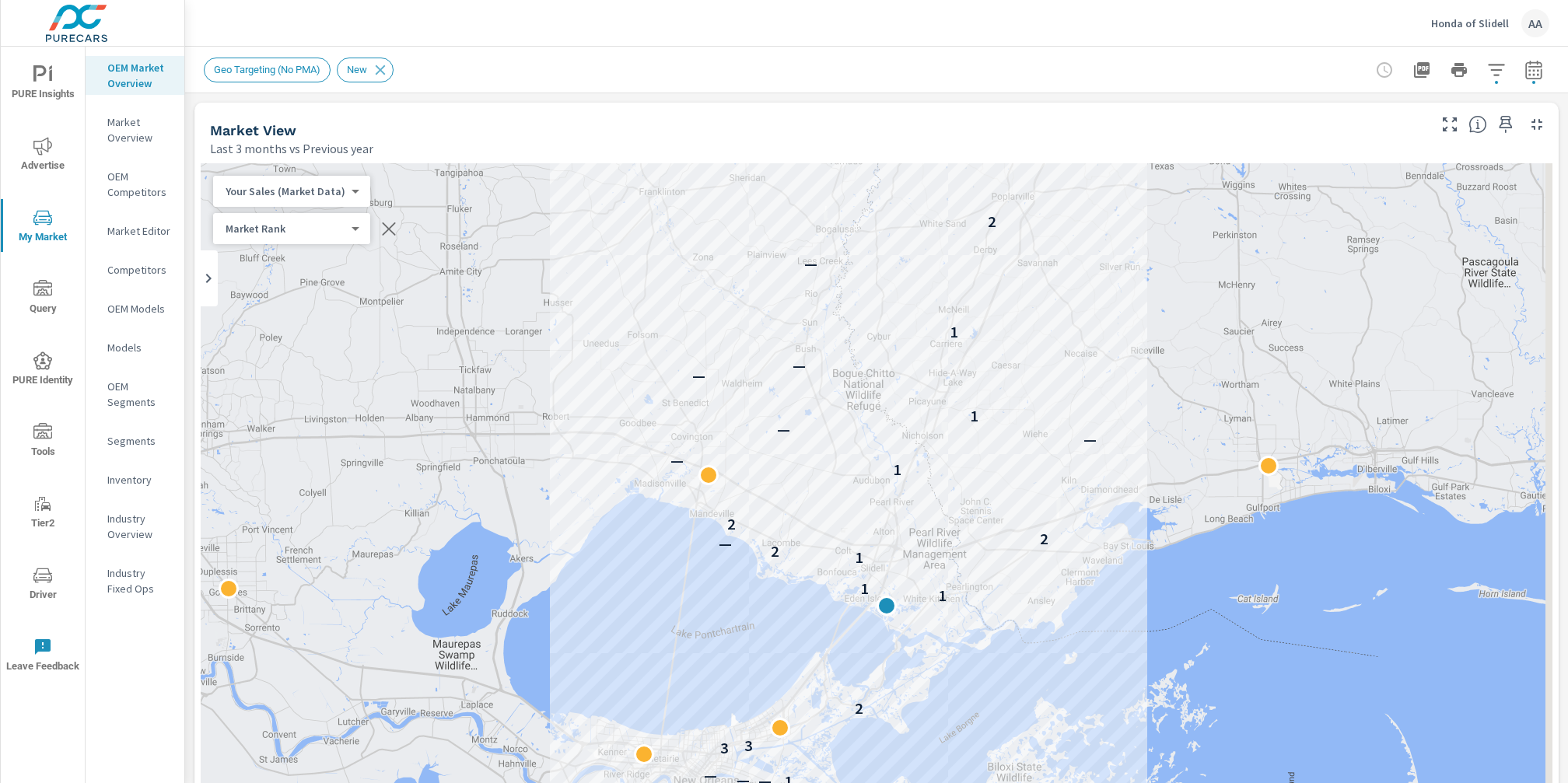
click at [1485, 27] on p "Honda of Slidell" at bounding box center [1470, 23] width 78 height 14
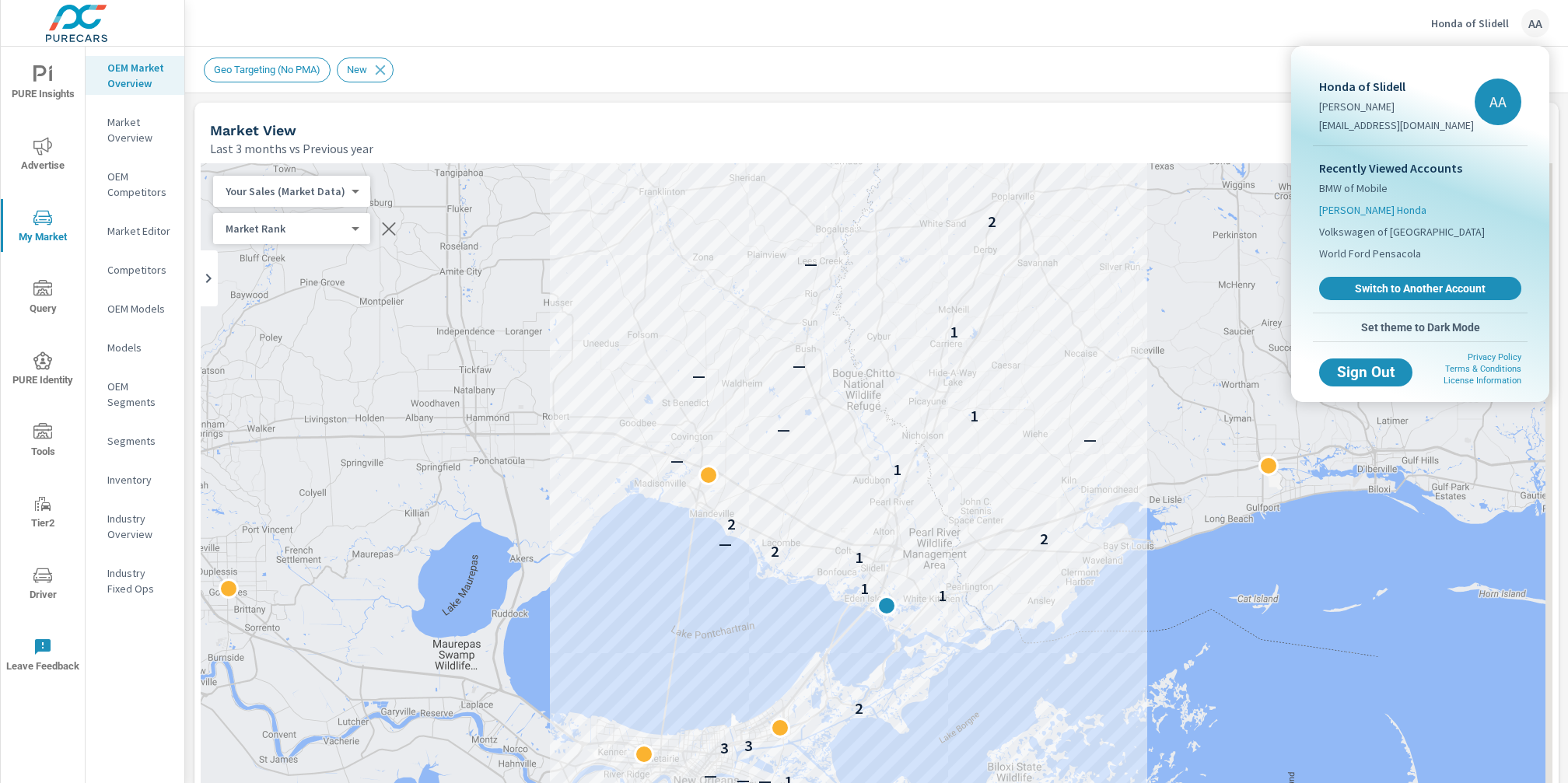
click at [1399, 211] on li "[PERSON_NAME] Honda" at bounding box center [1420, 209] width 203 height 21
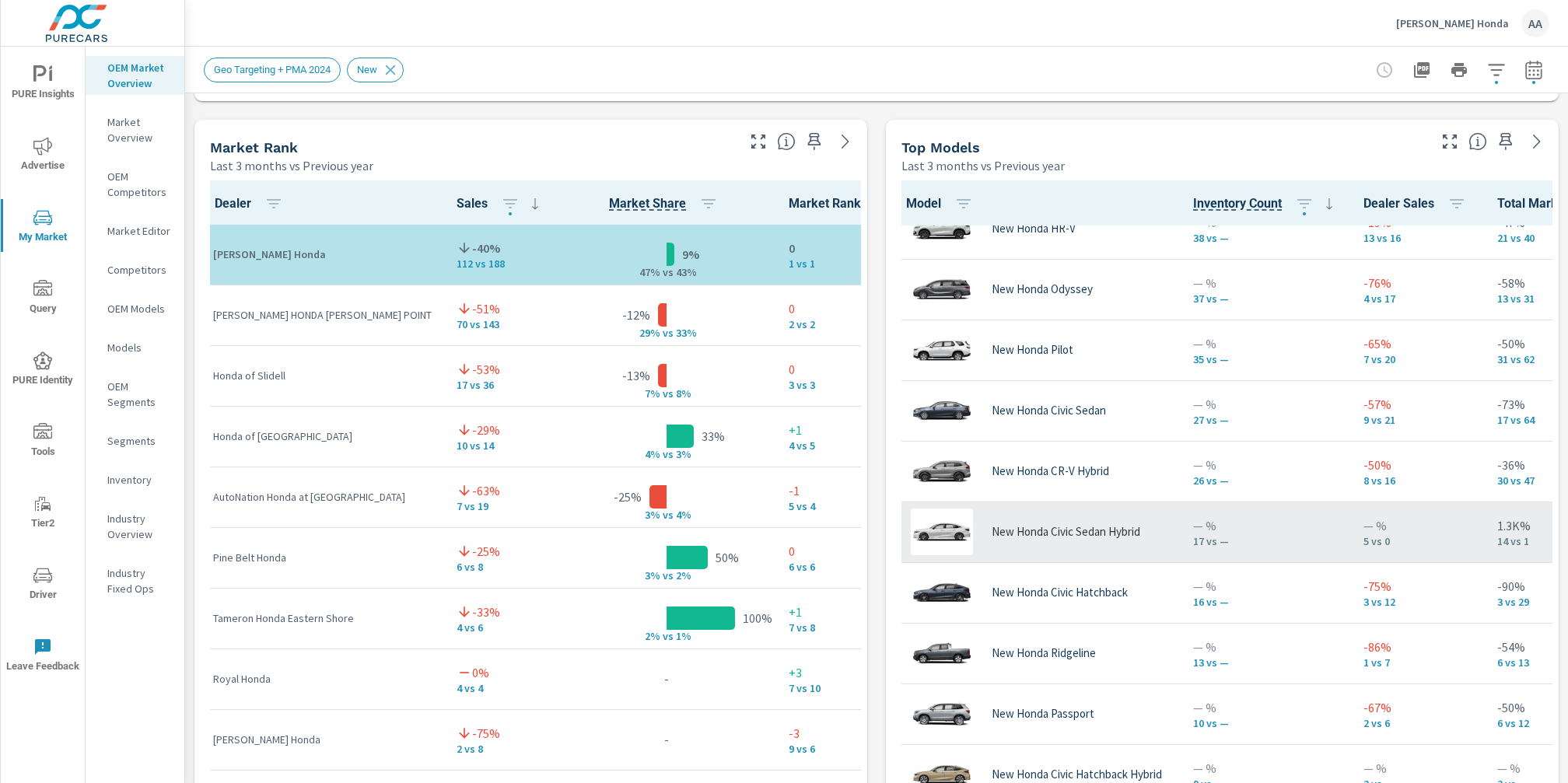
scroll to position [210, 0]
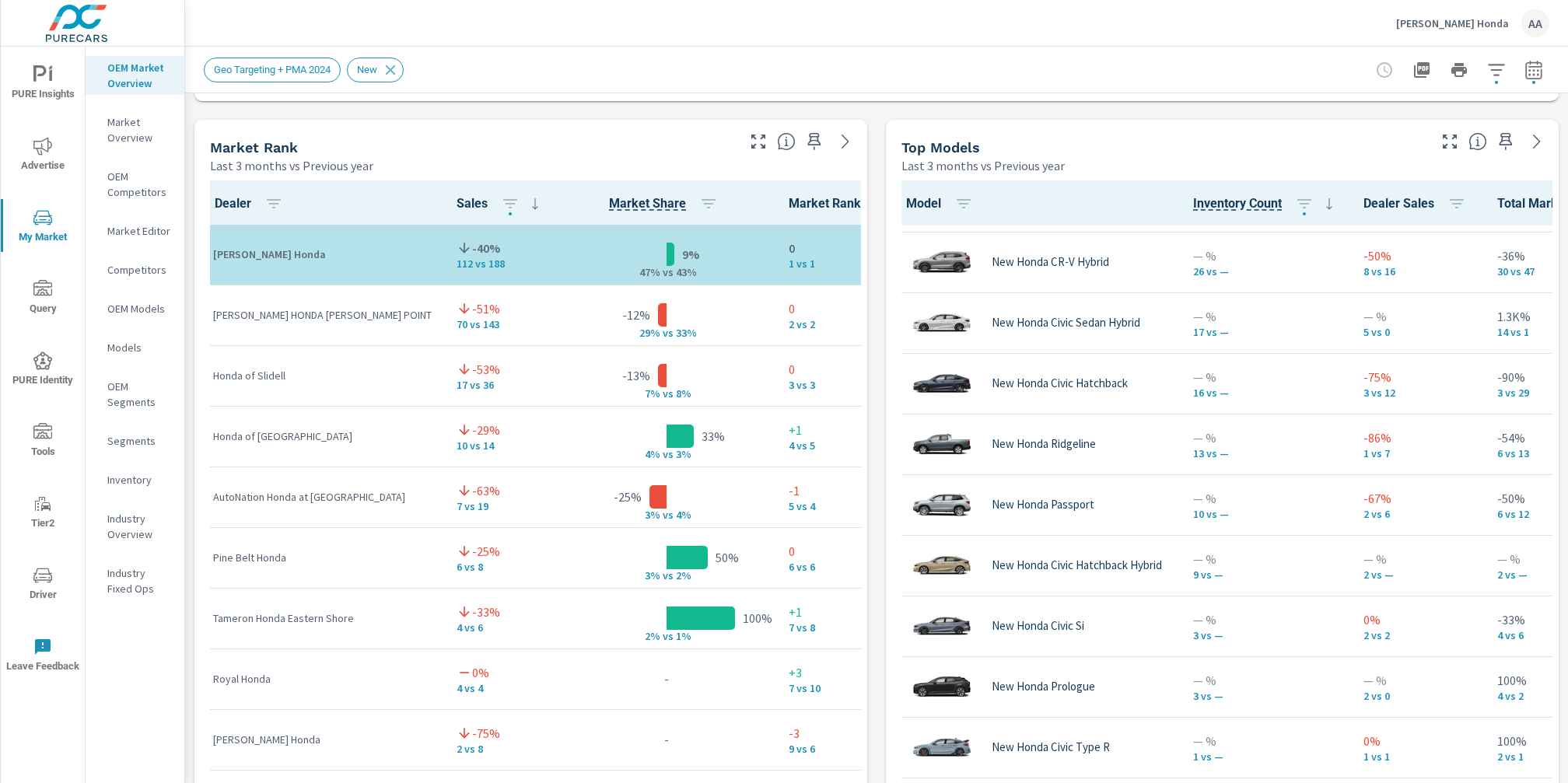
scroll to position [433, 0]
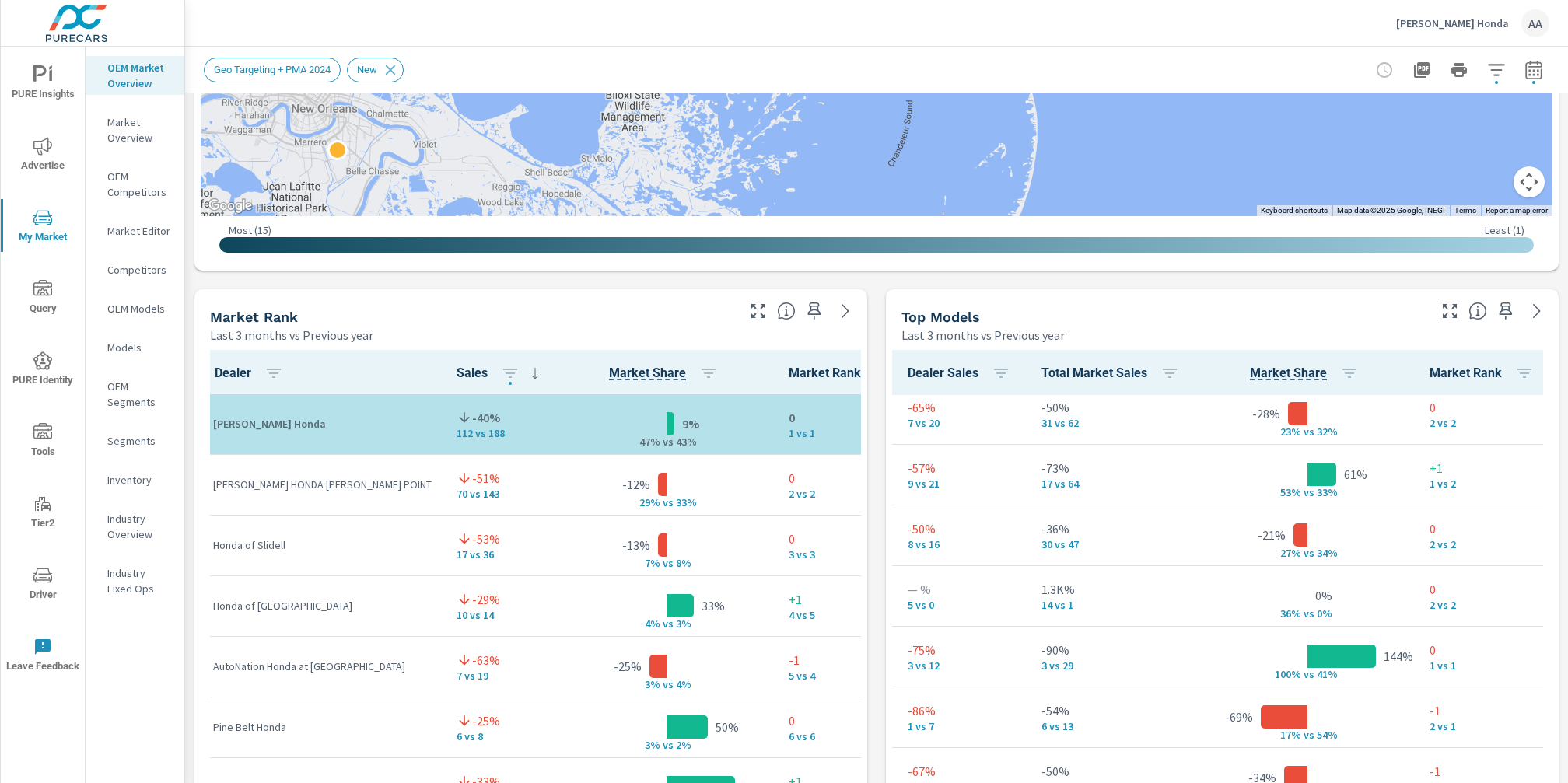
scroll to position [0, 492]
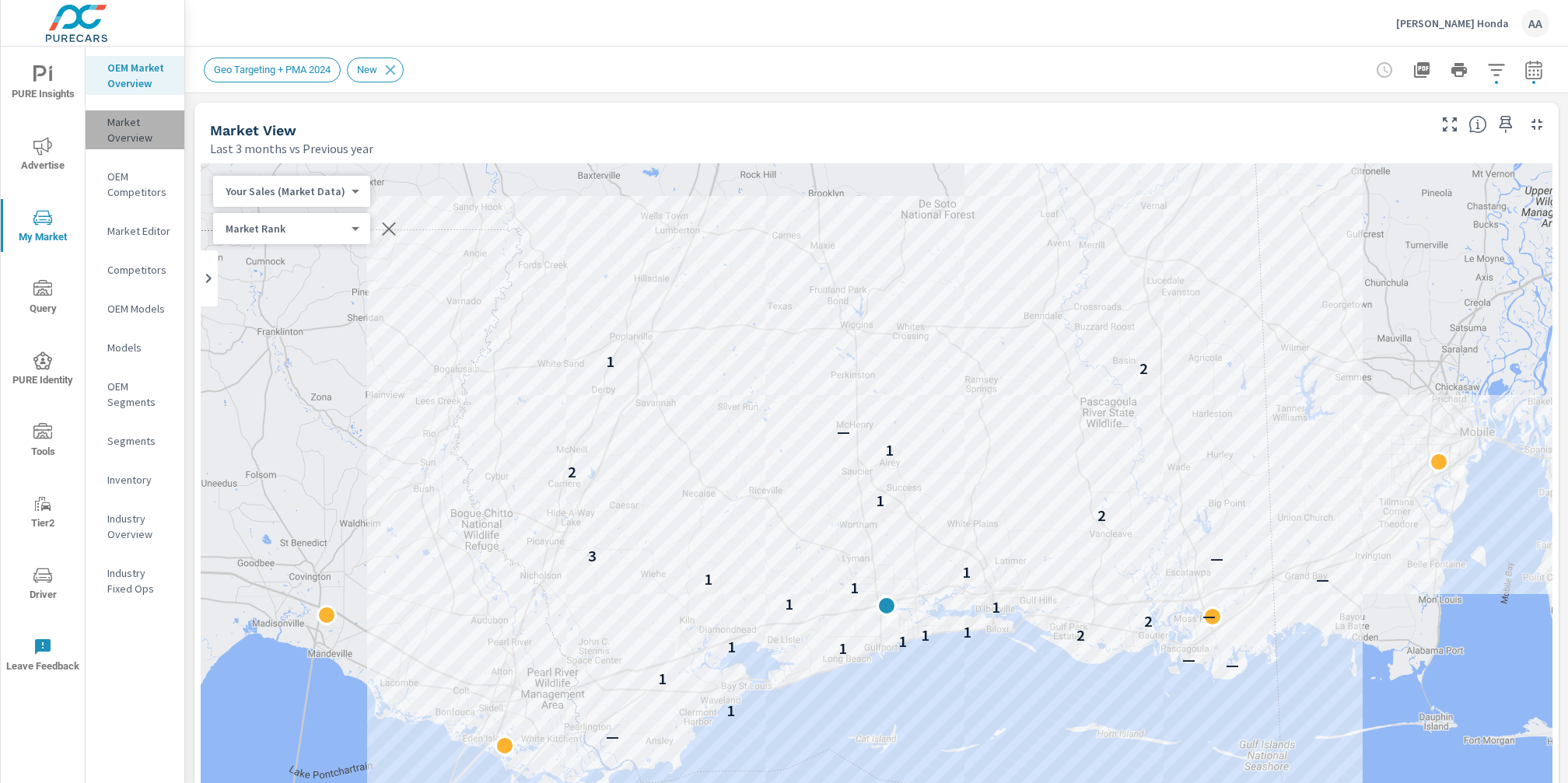
click at [139, 122] on p "Market Overview" at bounding box center [139, 130] width 64 height 31
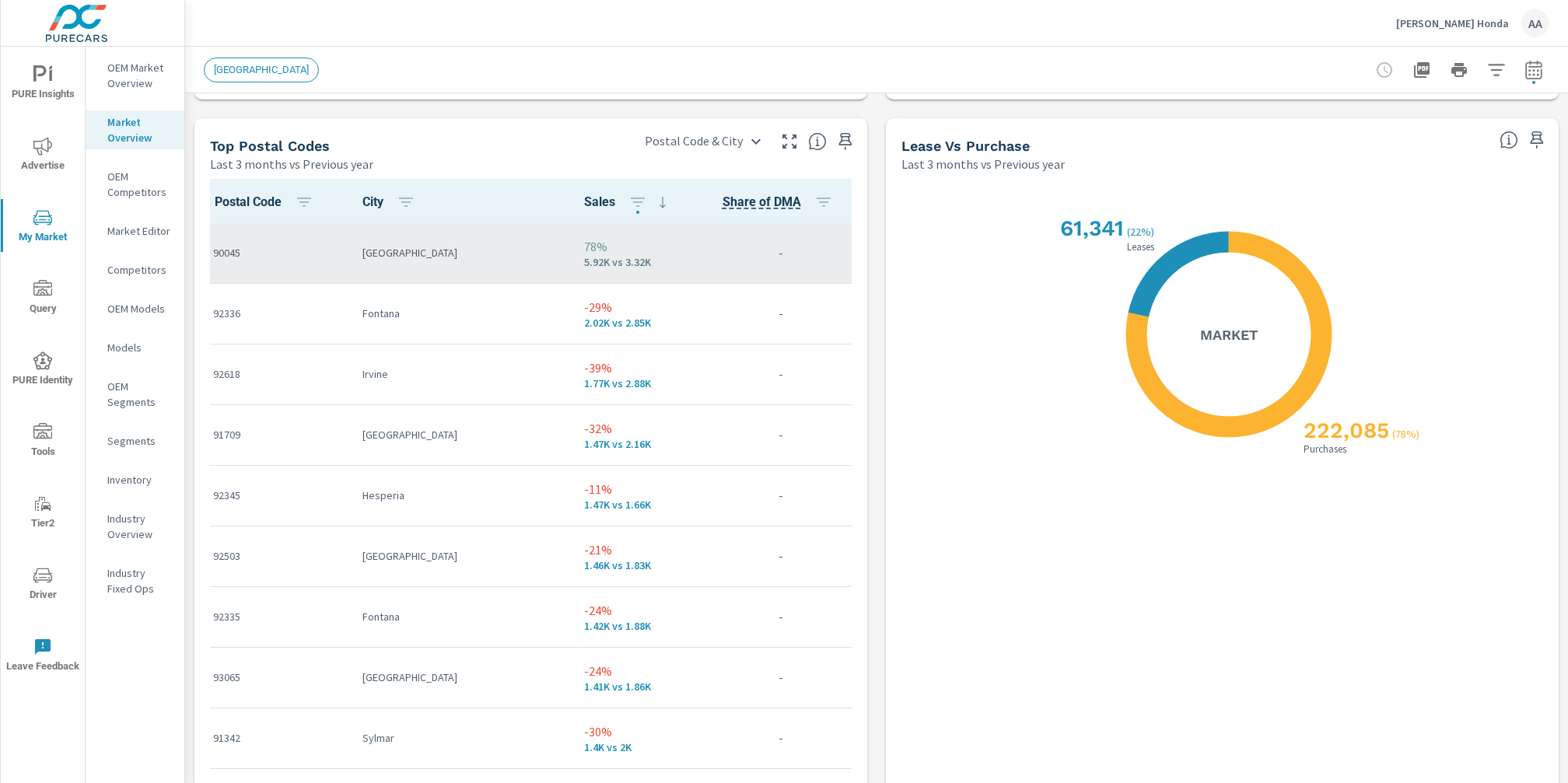
scroll to position [1715, 0]
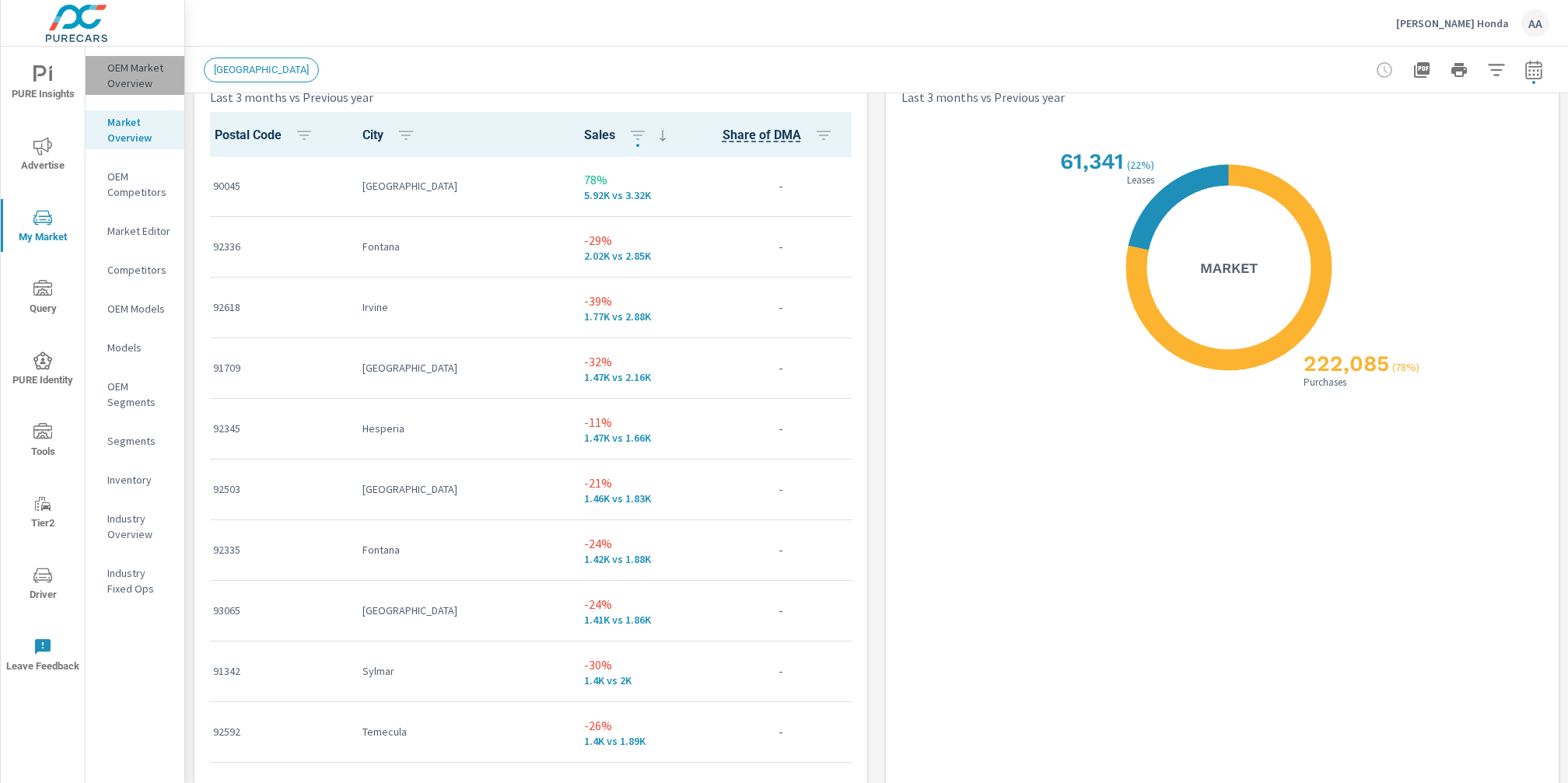
click at [139, 79] on p "OEM Market Overview" at bounding box center [139, 75] width 64 height 31
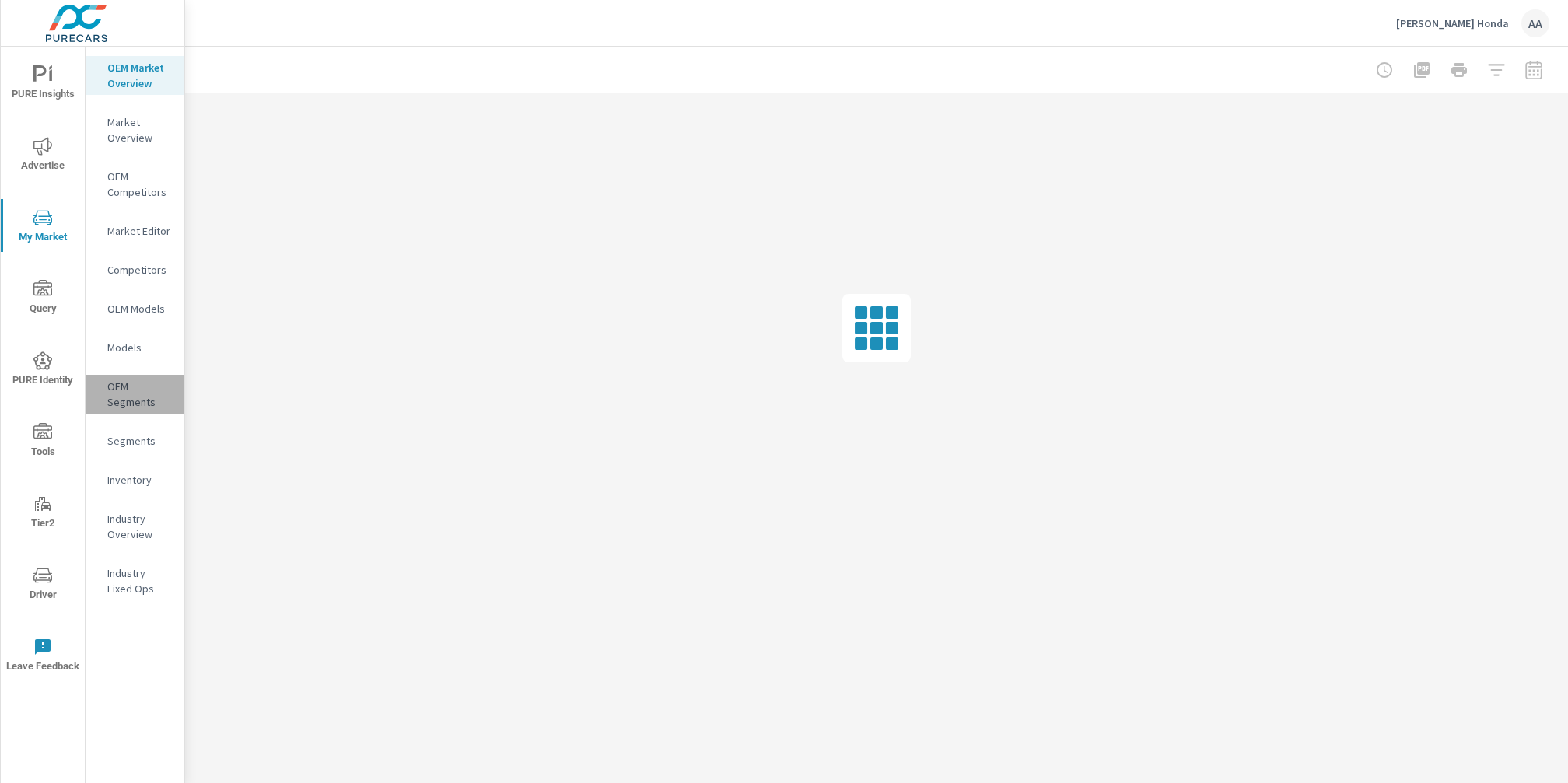
click at [134, 398] on p "OEM Segments" at bounding box center [139, 394] width 64 height 31
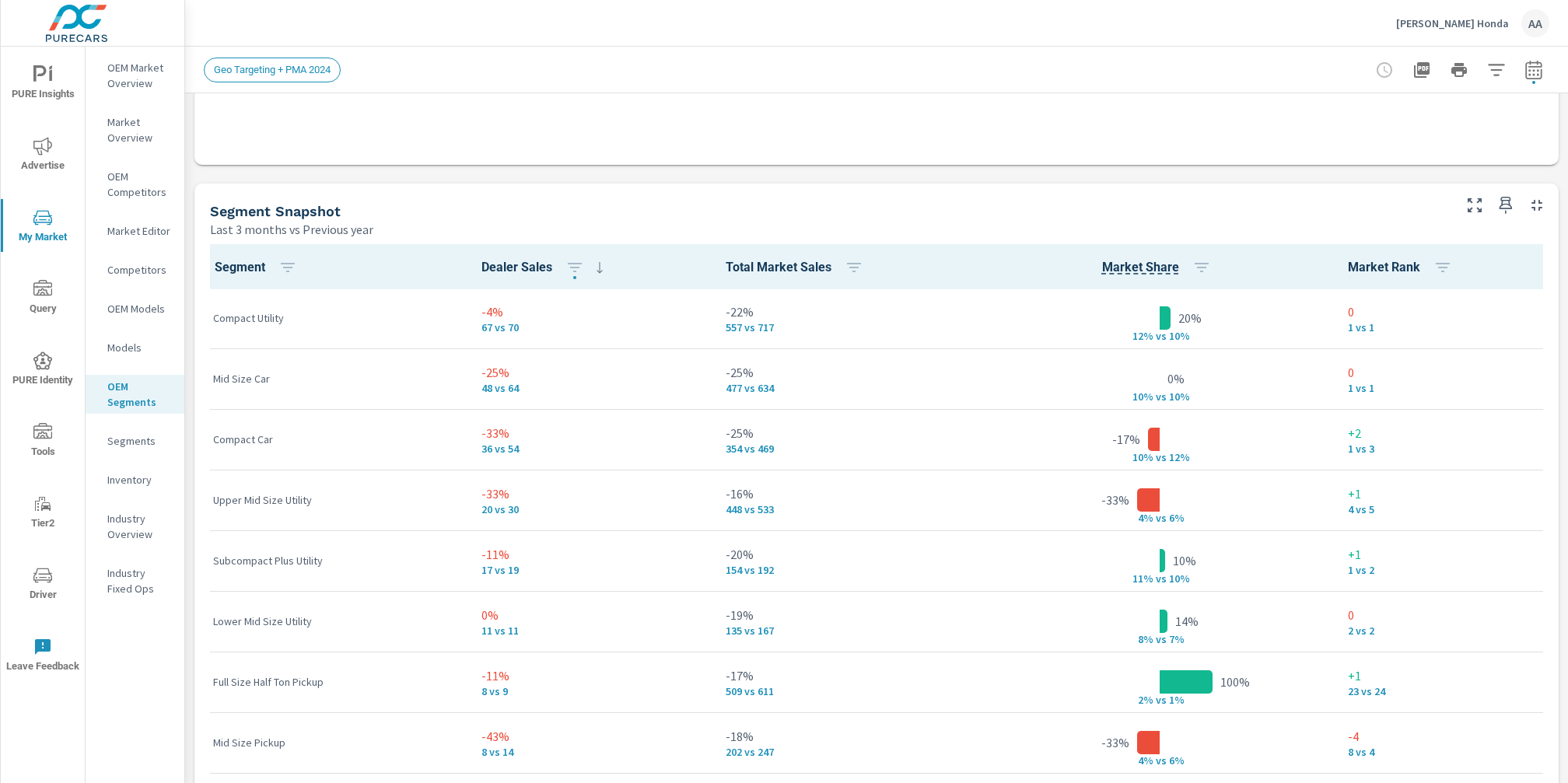
scroll to position [919, 0]
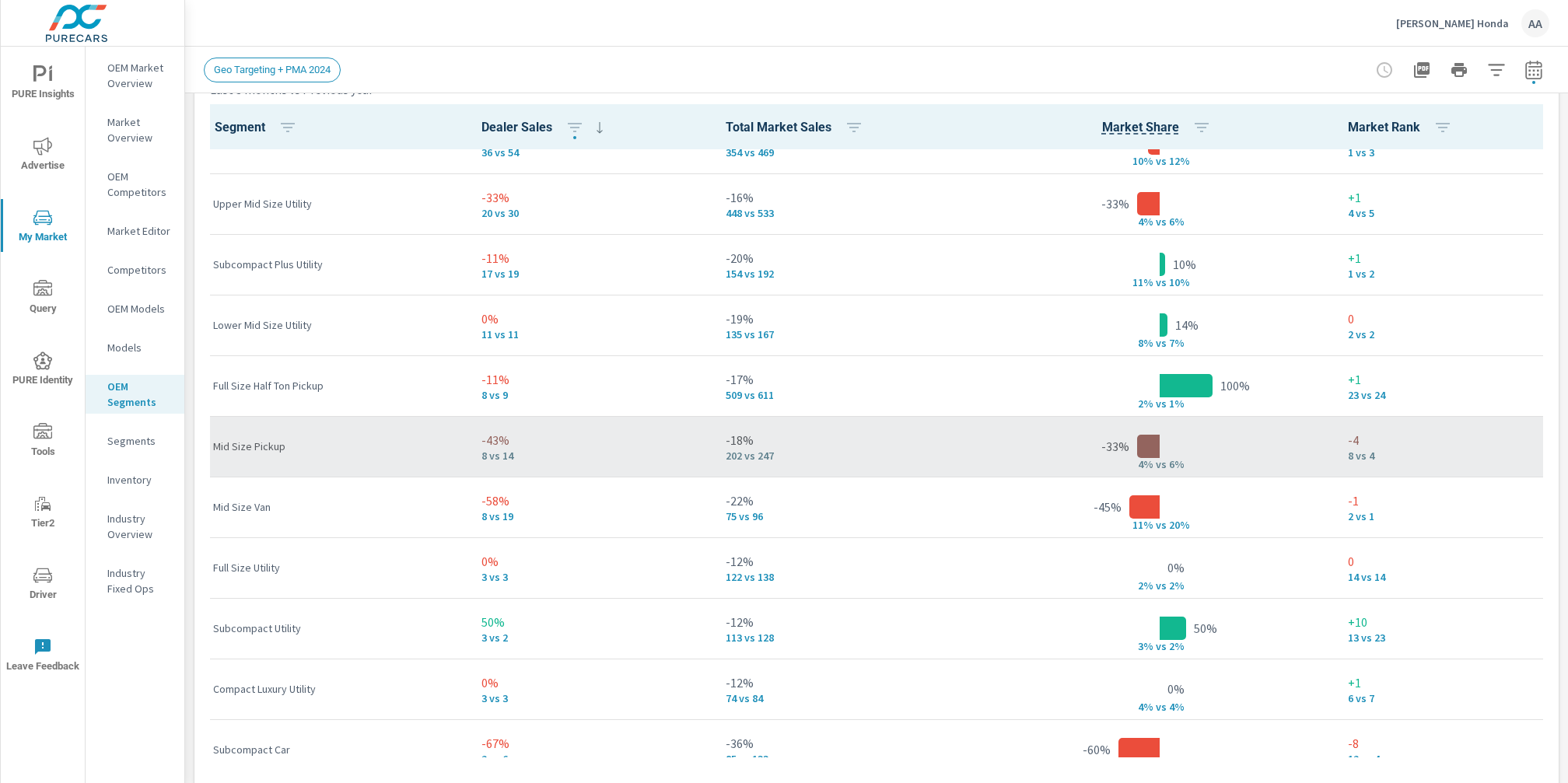
scroll to position [159, 0]
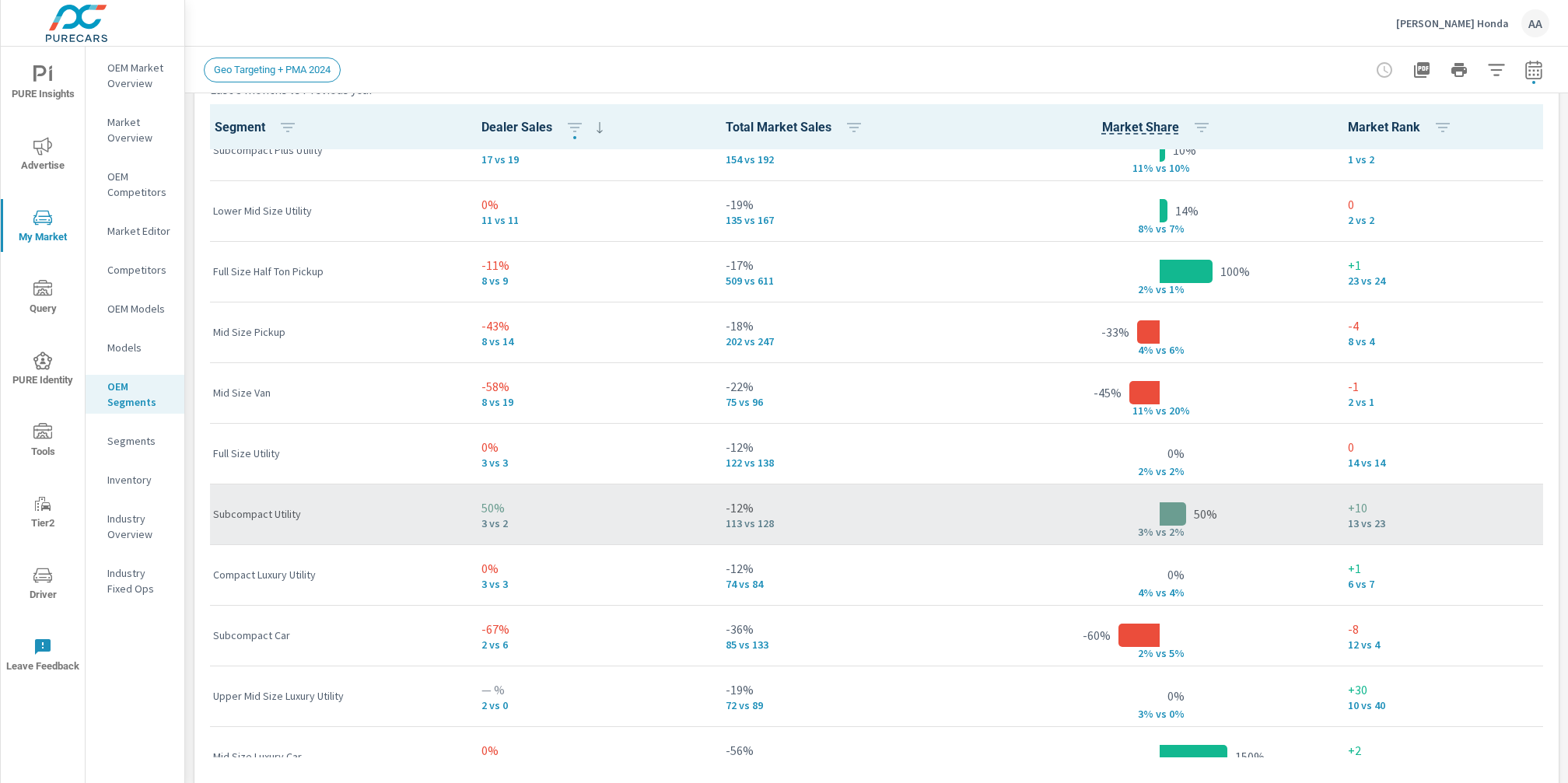
scroll to position [286, 0]
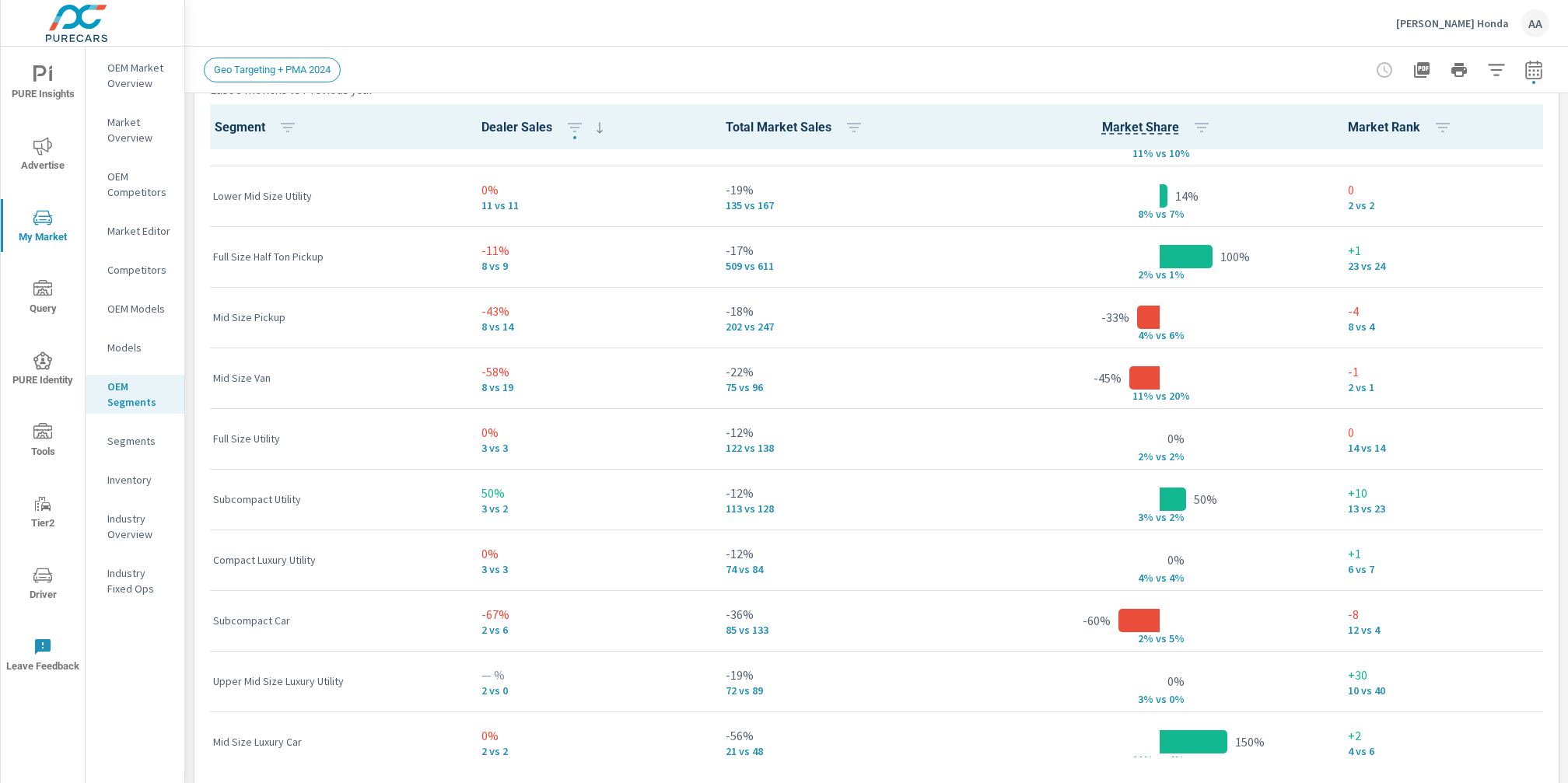
click at [149, 311] on p "OEM Models" at bounding box center [139, 309] width 64 height 16
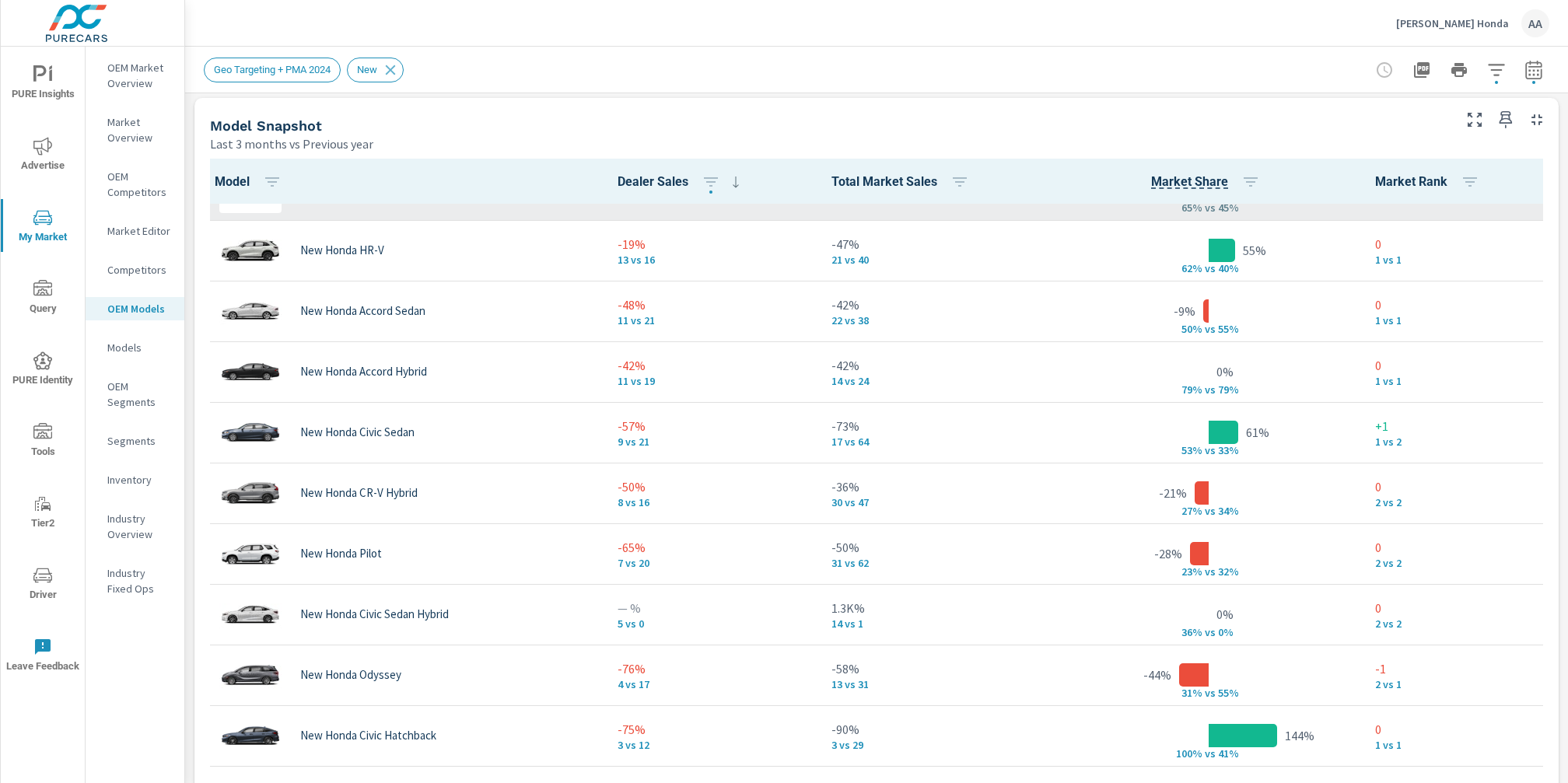
scroll to position [51, 0]
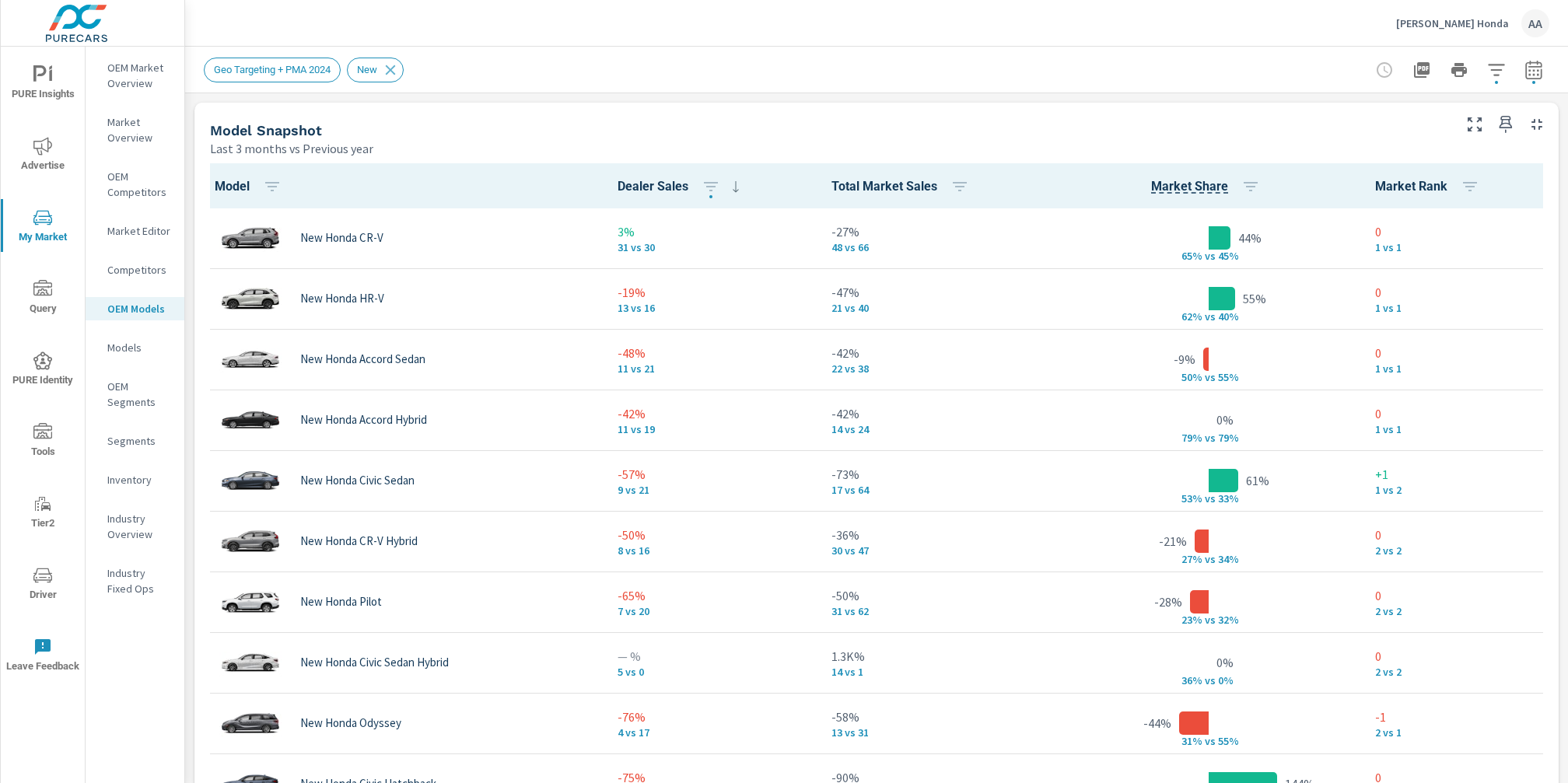
scroll to position [999, 0]
click at [1491, 21] on p "[PERSON_NAME] Honda" at bounding box center [1452, 23] width 113 height 14
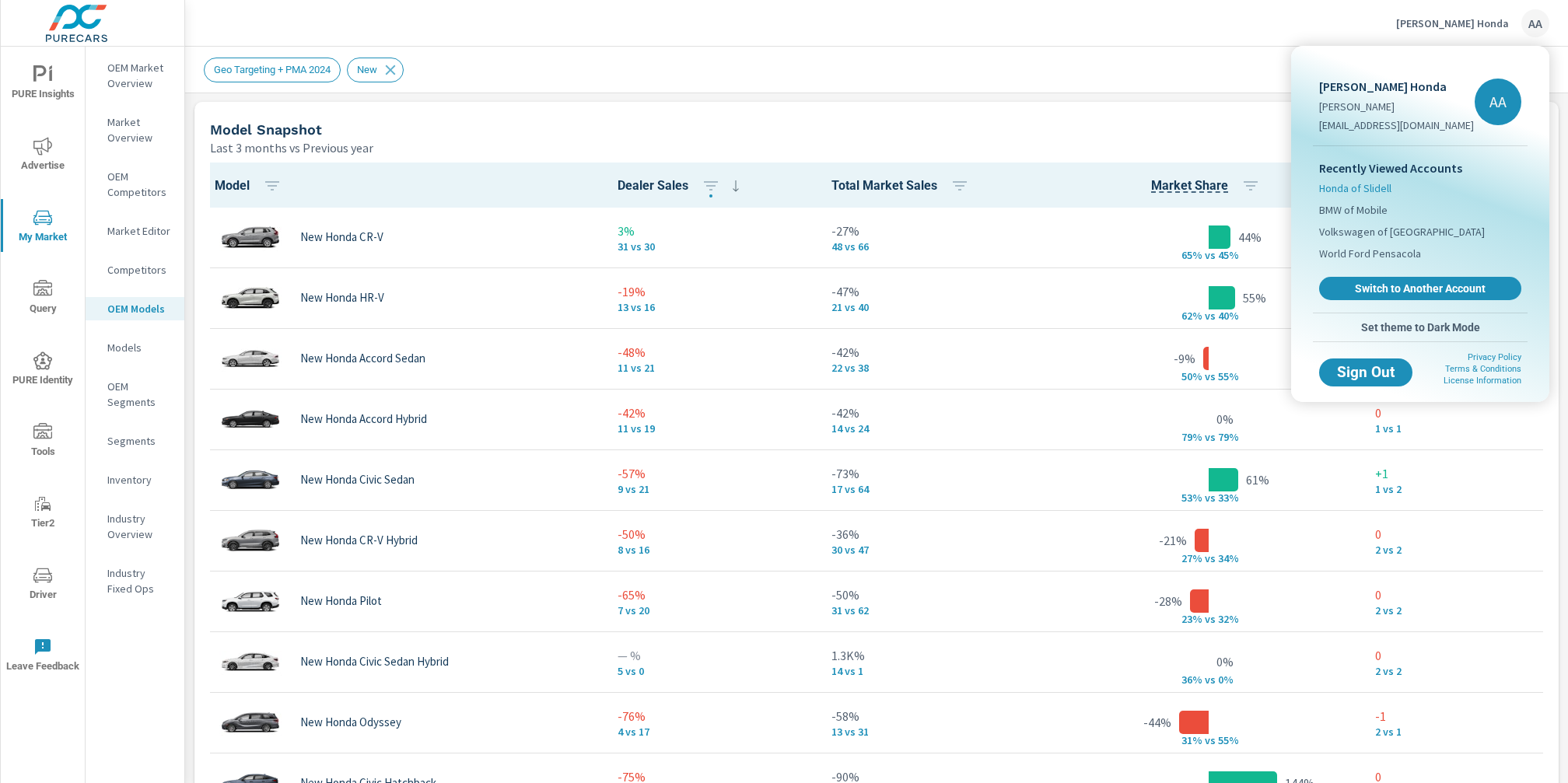
click at [1371, 189] on span "Honda of Slidell" at bounding box center [1355, 188] width 72 height 16
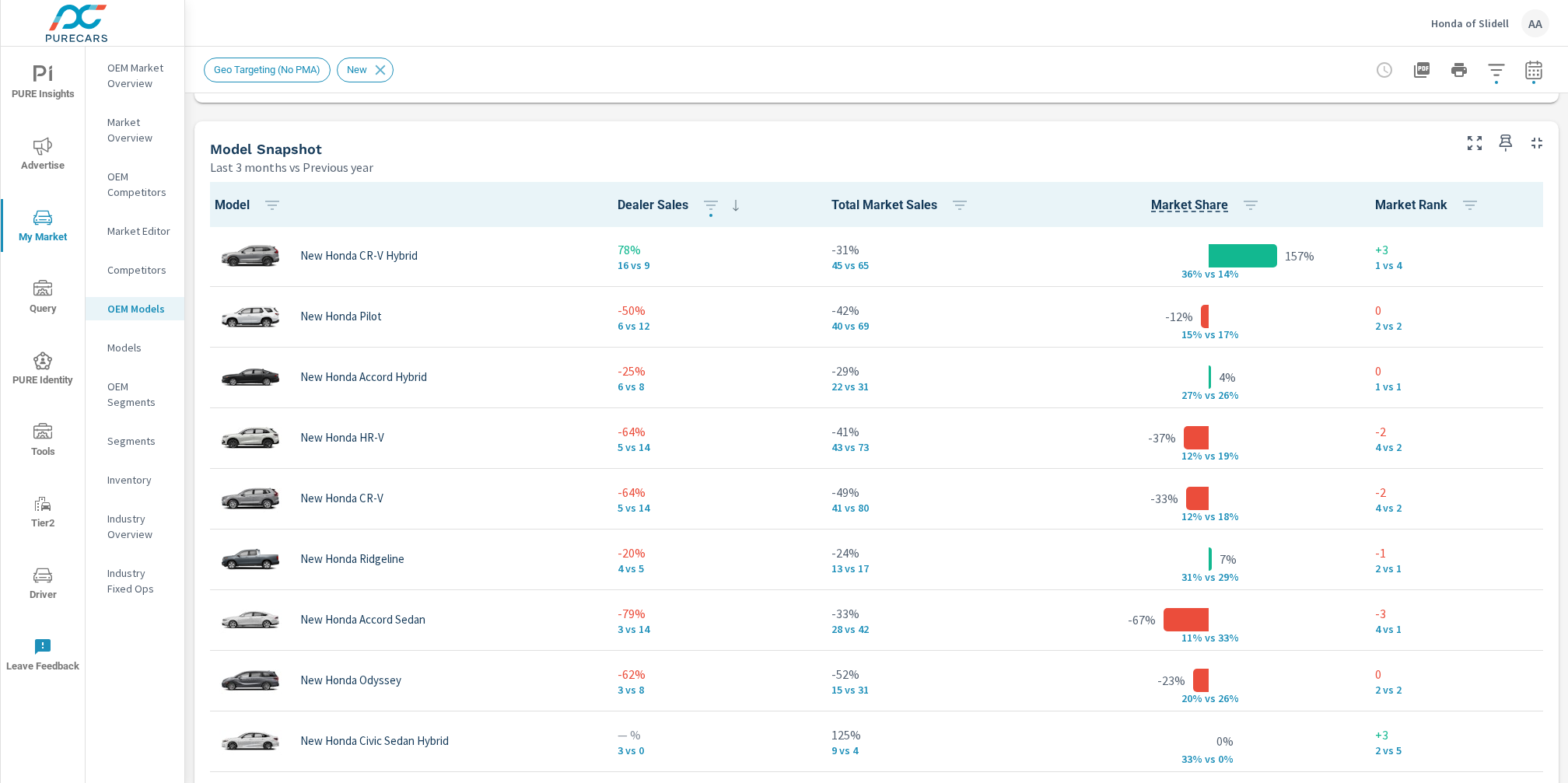
scroll to position [981, 0]
